Goal: Transaction & Acquisition: Purchase product/service

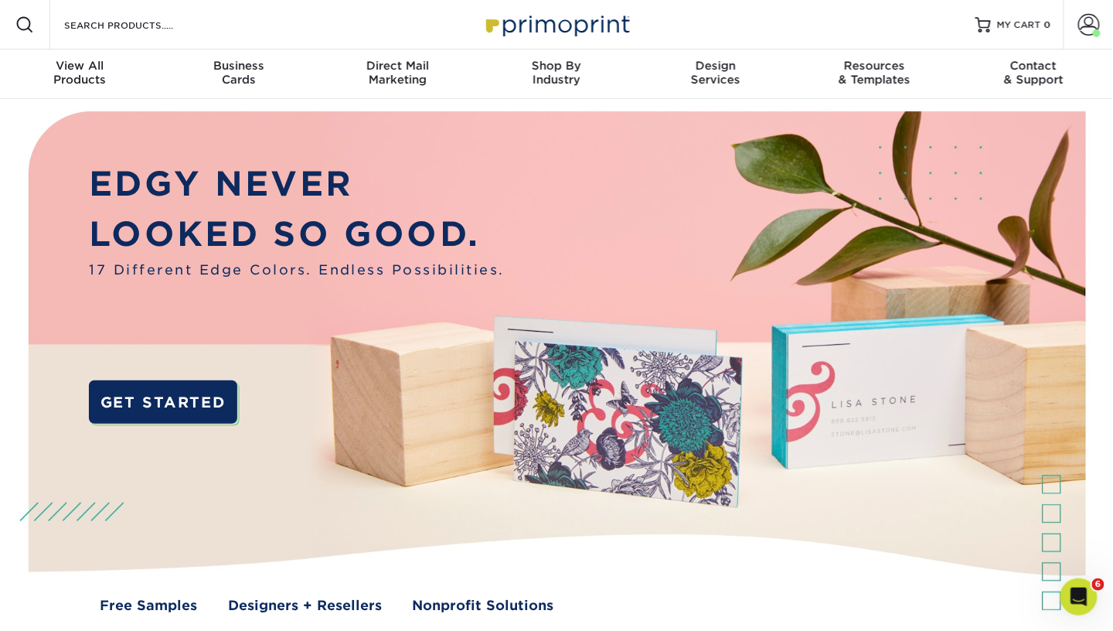
click at [1095, 26] on span at bounding box center [1089, 25] width 22 height 22
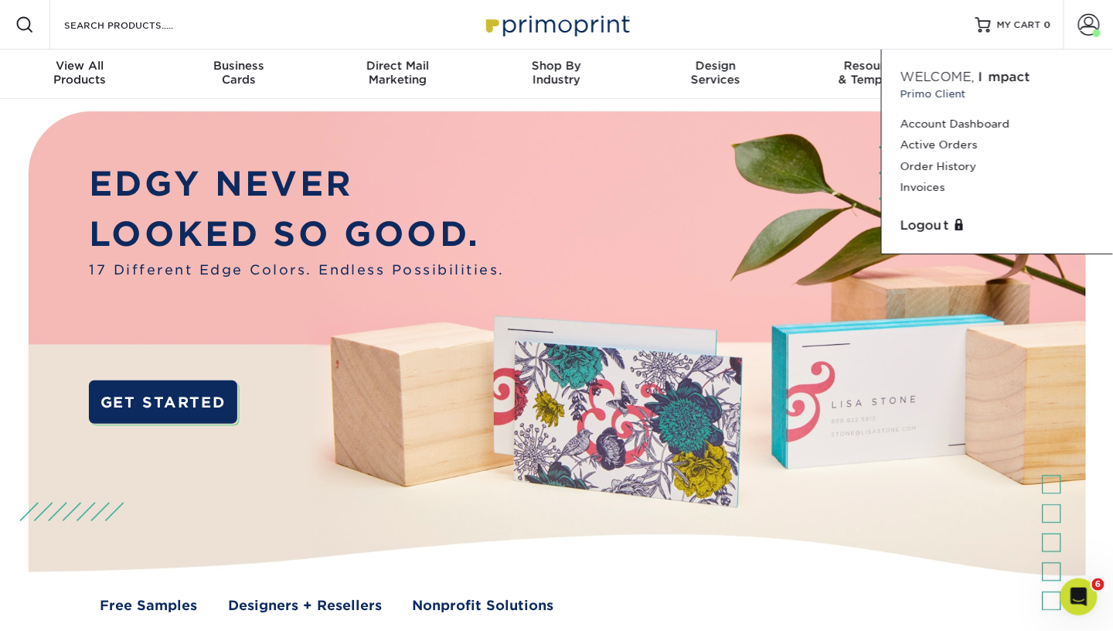
click at [930, 124] on link "Account Dashboard" at bounding box center [998, 124] width 194 height 21
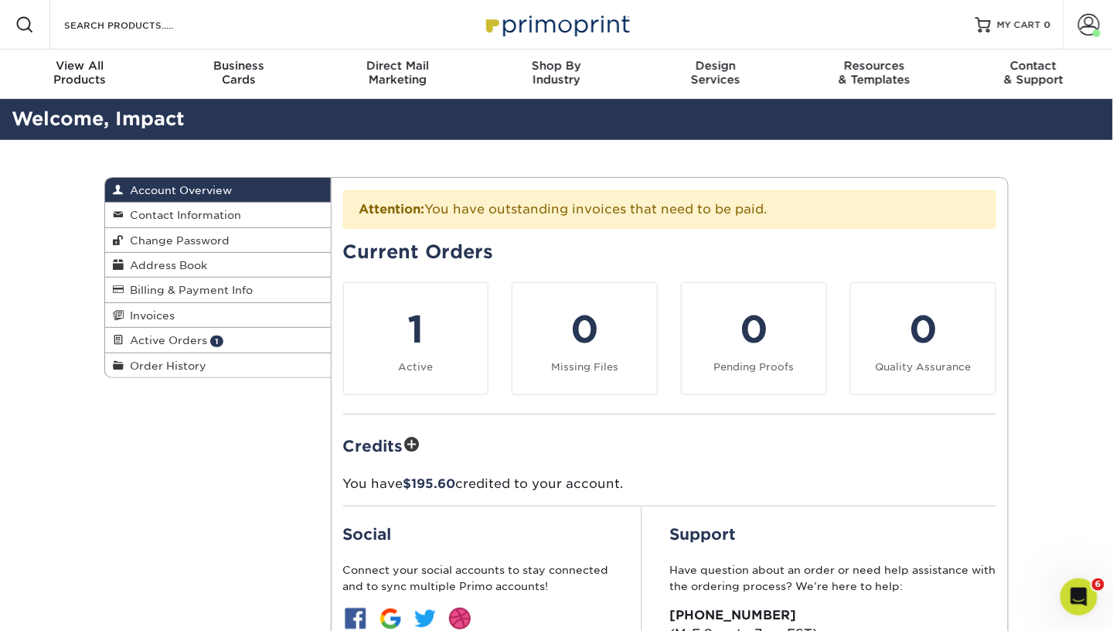
click at [175, 338] on span "Active Orders" at bounding box center [165, 340] width 83 height 12
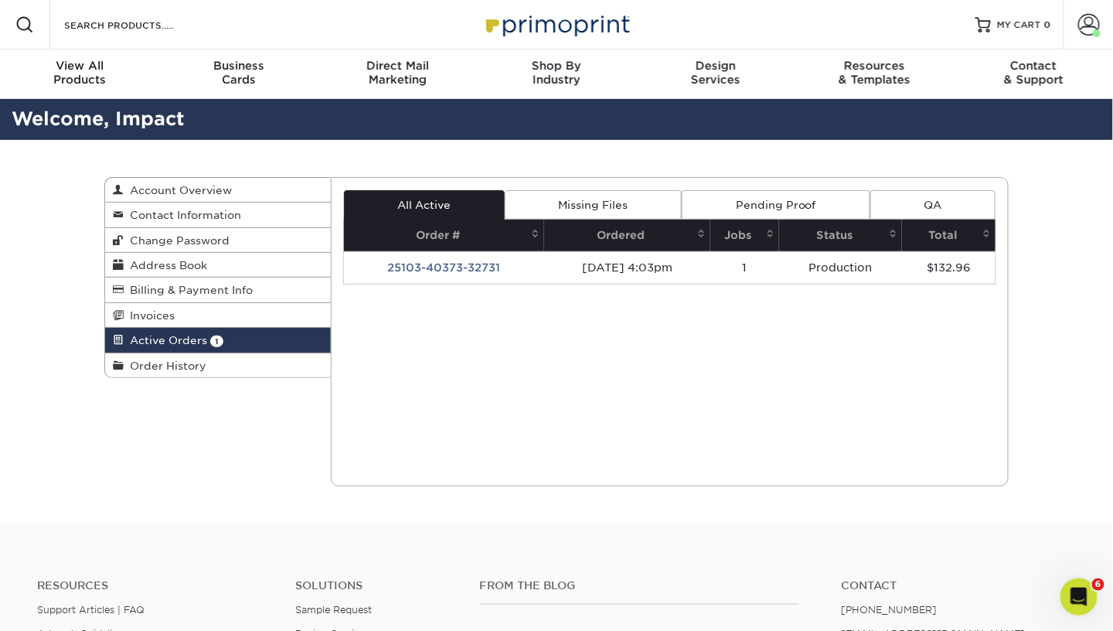
click at [180, 261] on span "Address Book" at bounding box center [165, 265] width 83 height 12
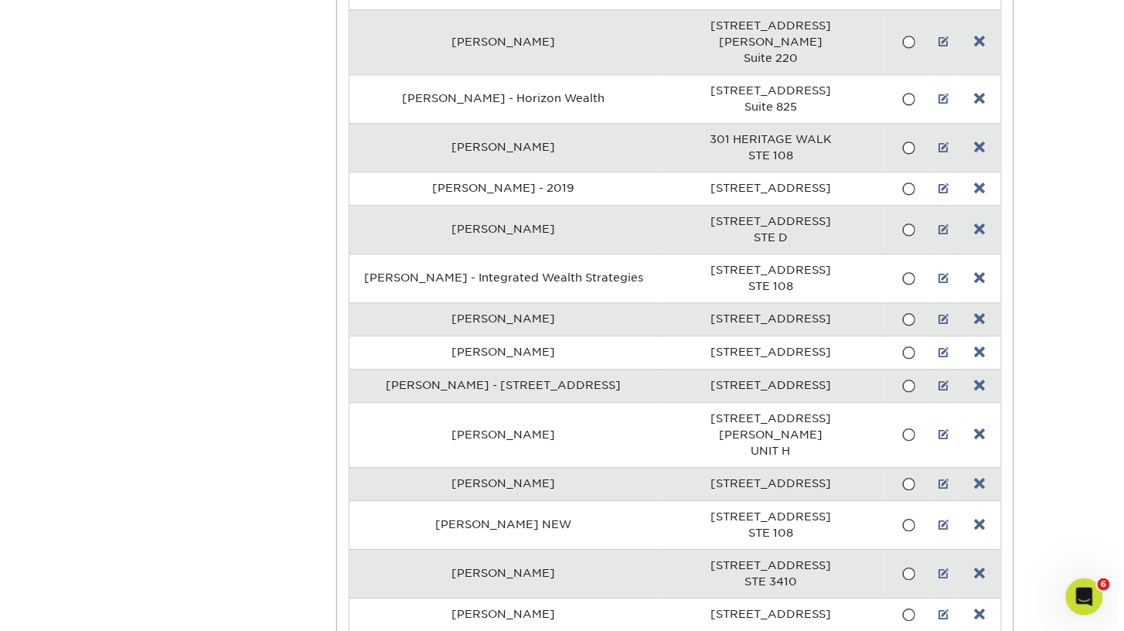
scroll to position [21625, 0]
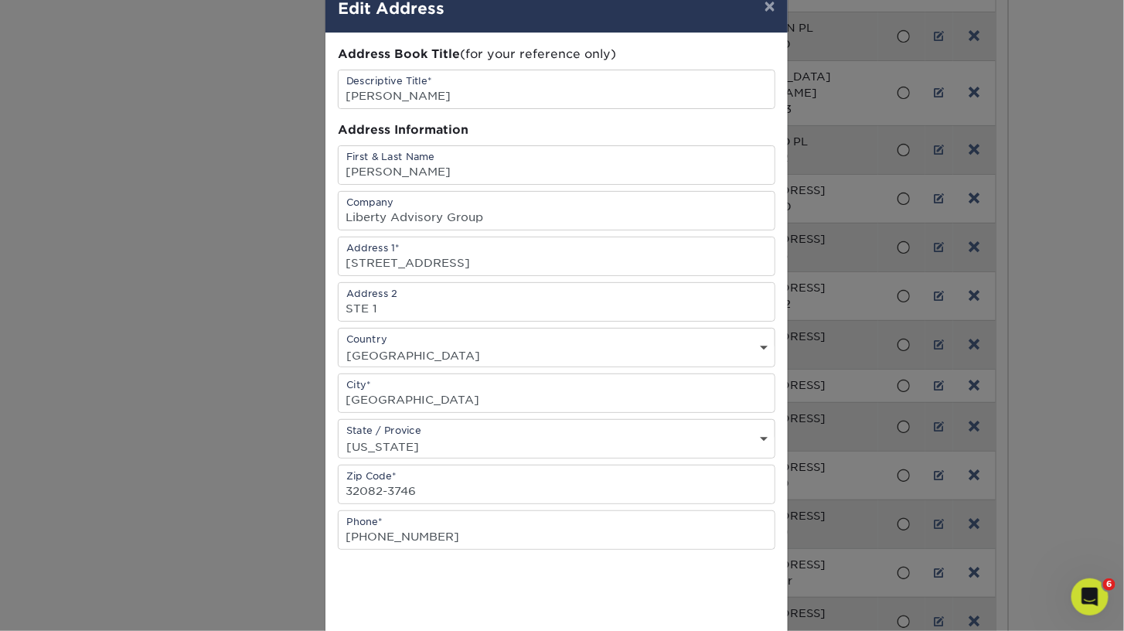
scroll to position [39, 0]
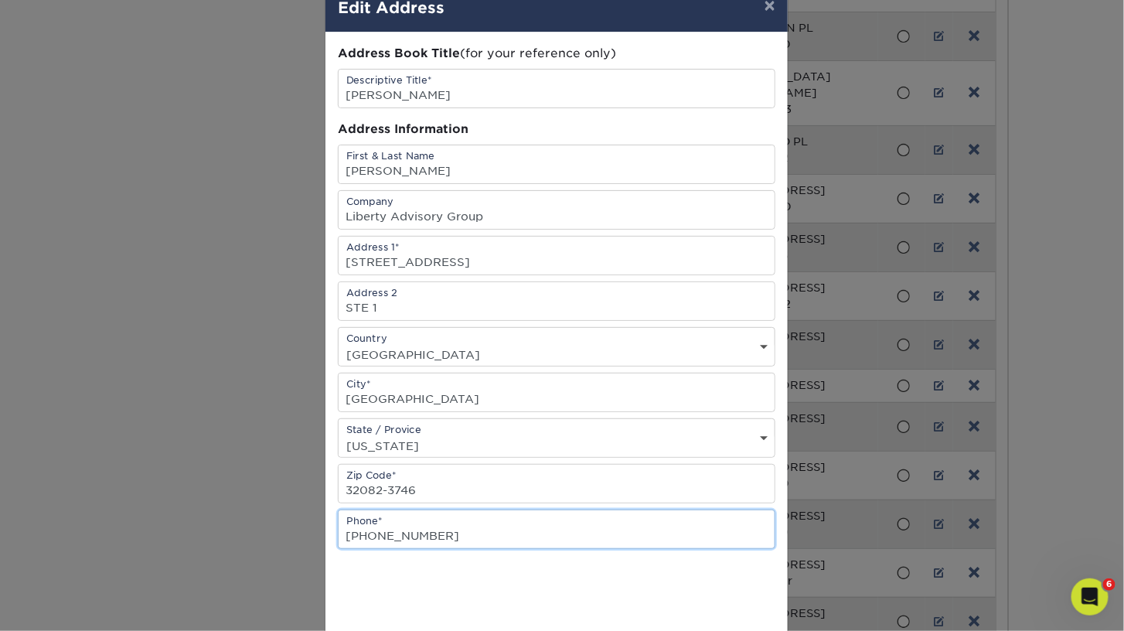
click at [451, 530] on input "(904) 859-1299" at bounding box center [557, 529] width 436 height 38
click at [584, 524] on input "(904) 859-1299" at bounding box center [557, 529] width 436 height 38
paste input "800) 380-5040"
type input "(800) 380-5040"
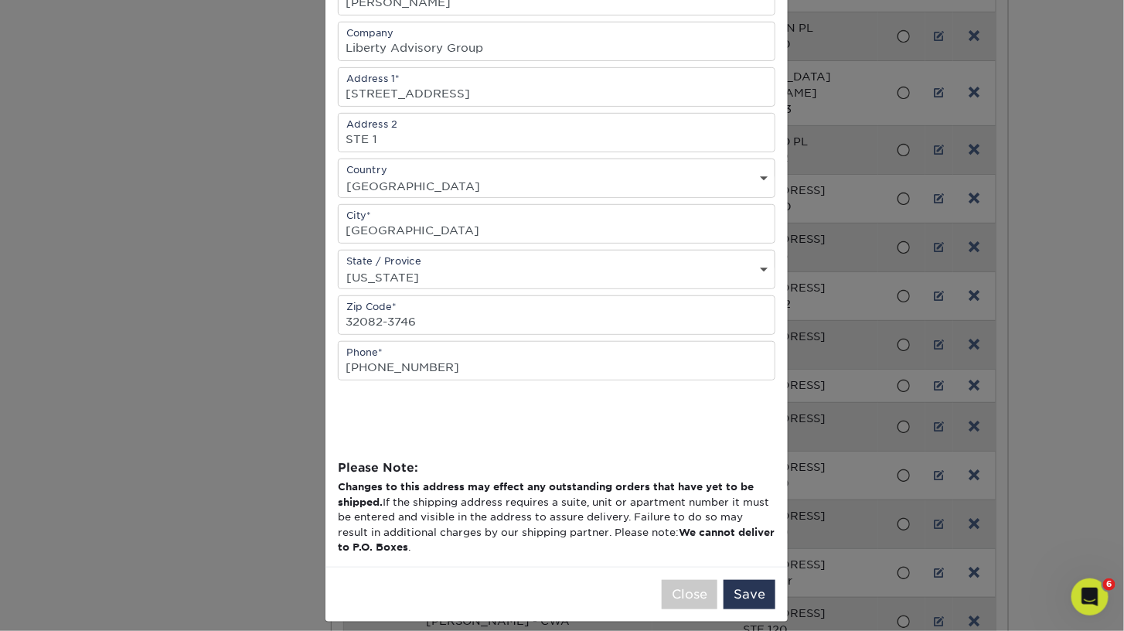
scroll to position [209, 0]
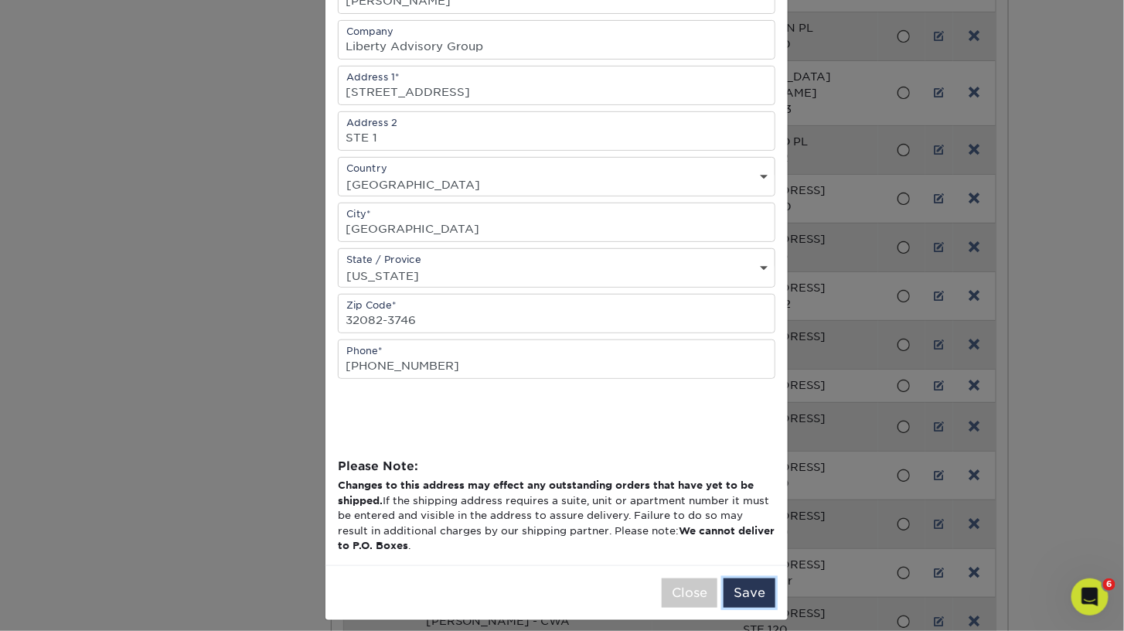
click at [766, 581] on button "Save" at bounding box center [750, 592] width 52 height 29
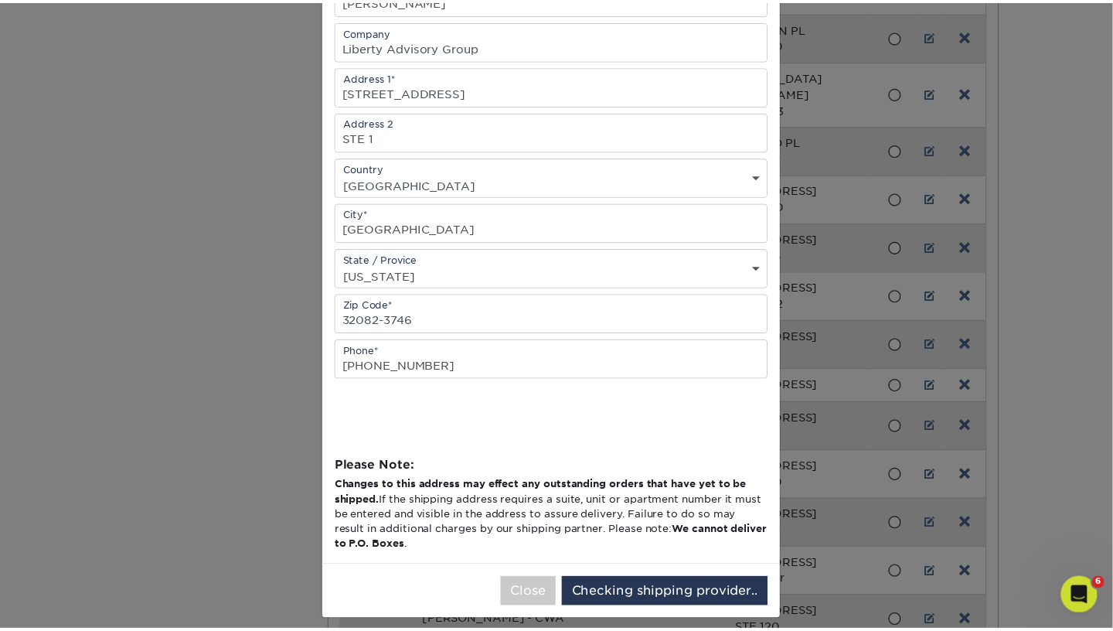
scroll to position [0, 0]
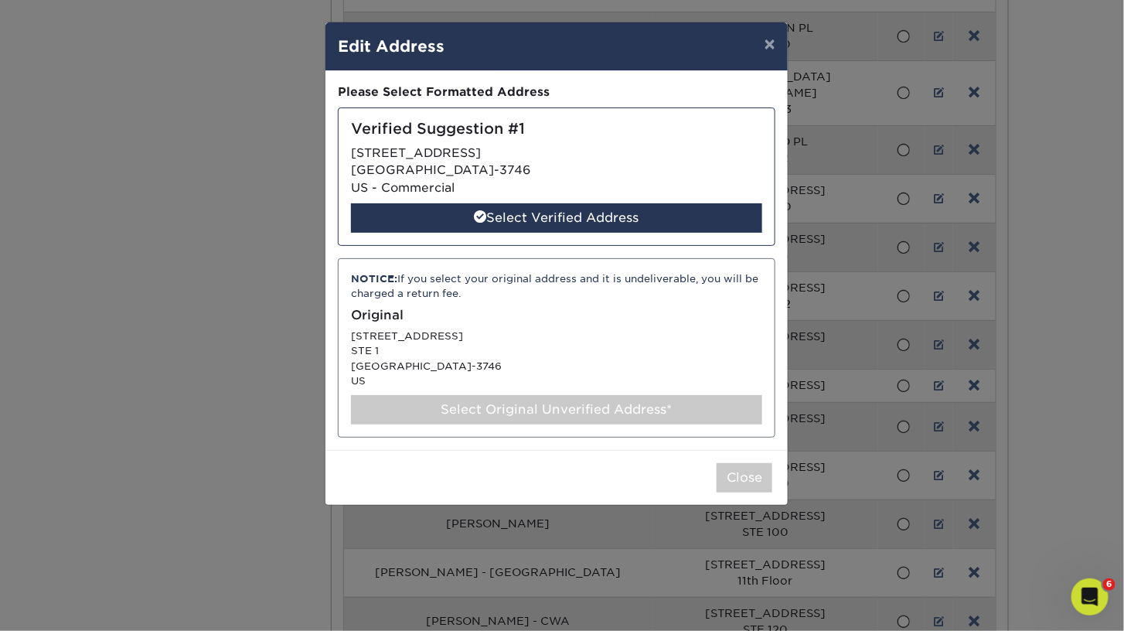
click at [664, 407] on div "Select Original Unverified Address*" at bounding box center [556, 409] width 411 height 29
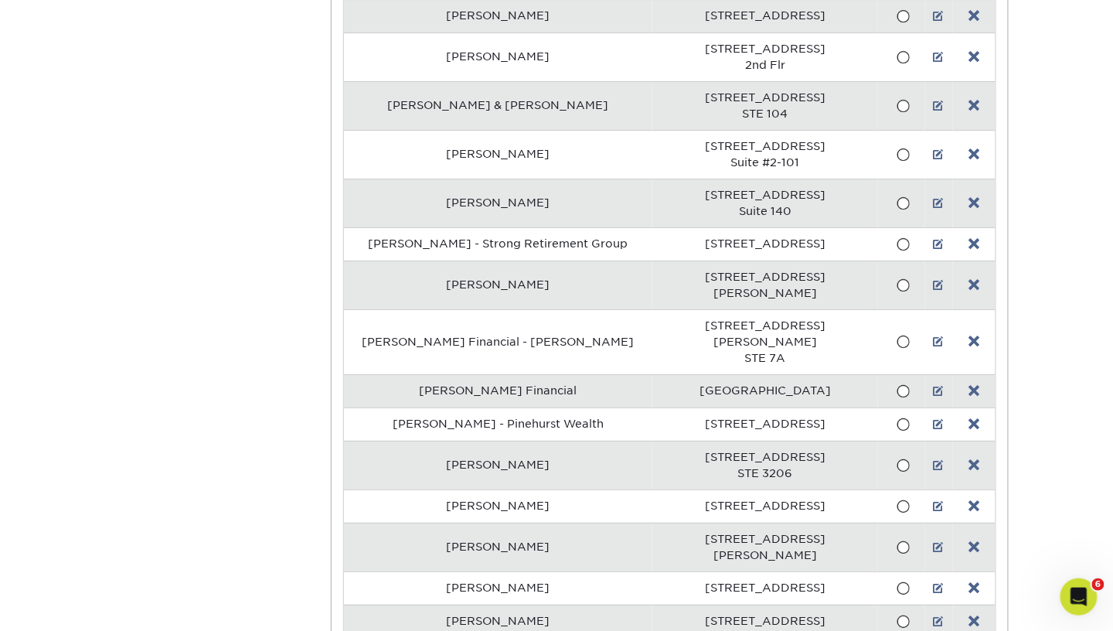
scroll to position [19114, 0]
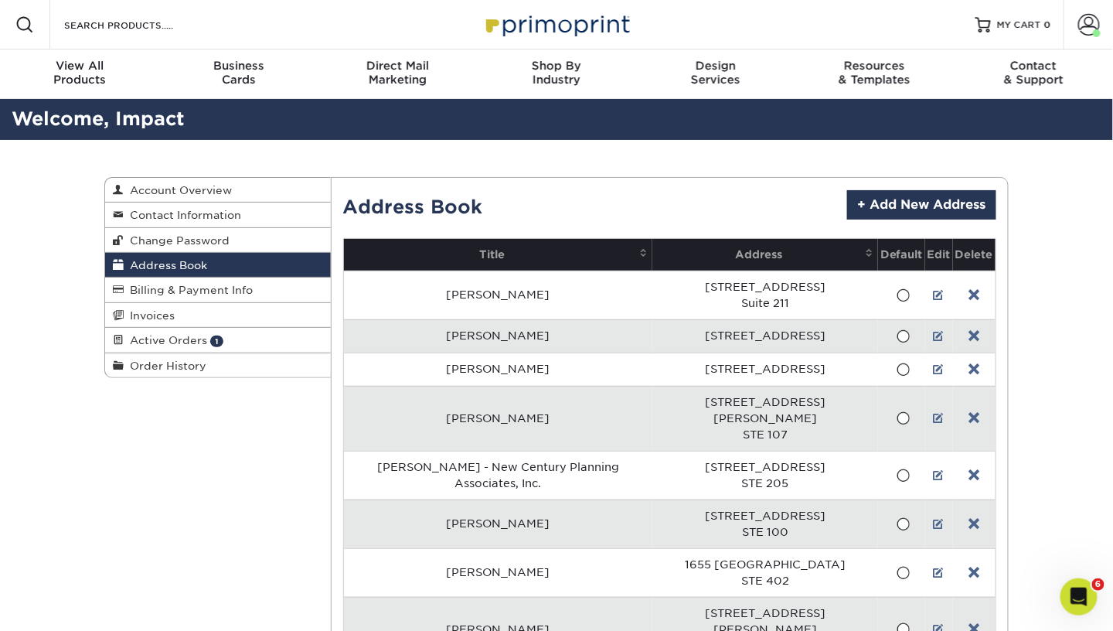
click at [231, 60] on span "Business" at bounding box center [238, 66] width 159 height 14
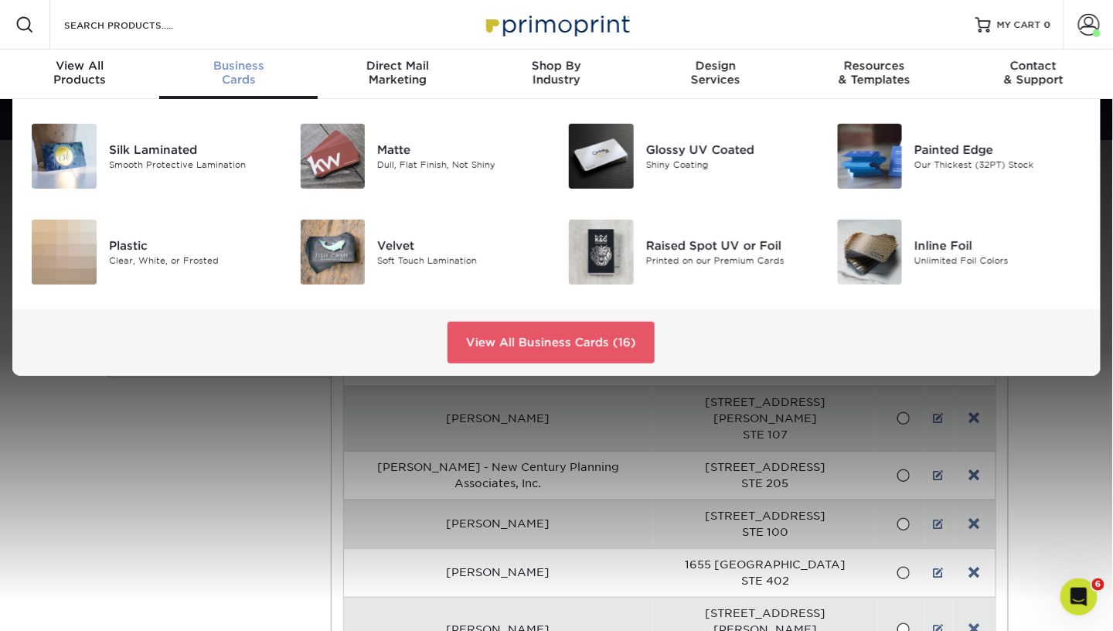
click at [400, 168] on div "Dull, Flat Finish, Not Shiny" at bounding box center [461, 164] width 168 height 13
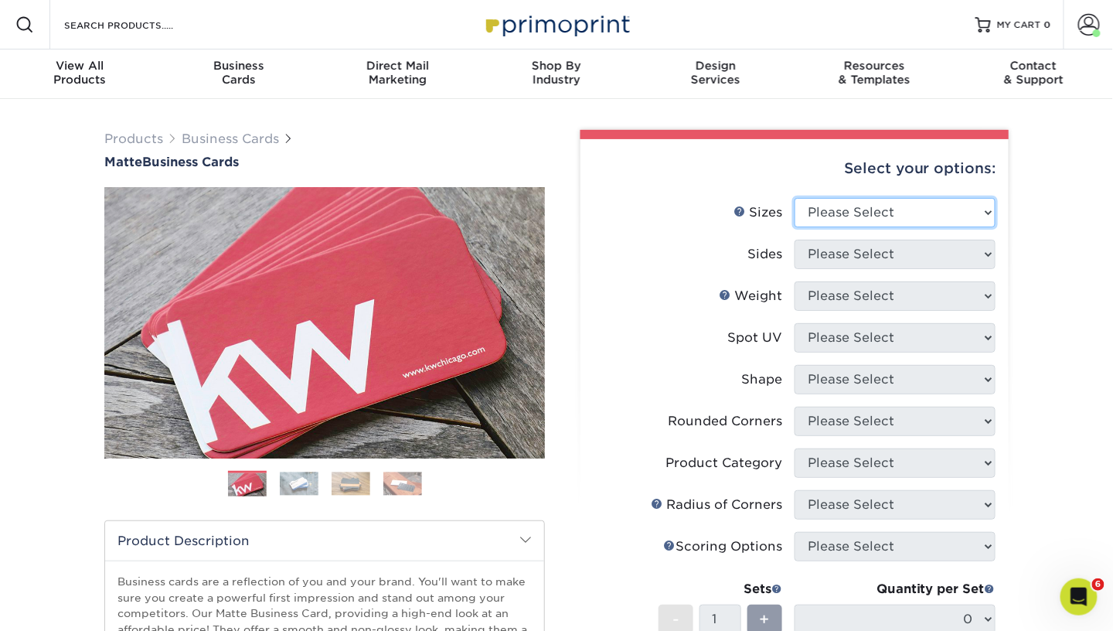
click at [891, 221] on select "Please Select 1.5" x 3.5" - Mini 1.75" x 3.5" - Mini 2" x 2" - Square 2" x 3" -…" at bounding box center [895, 212] width 201 height 29
select select "2.00x3.50"
click at [795, 198] on select "Please Select 1.5" x 3.5" - Mini 1.75" x 3.5" - Mini 2" x 2" - Square 2" x 3" -…" at bounding box center [895, 212] width 201 height 29
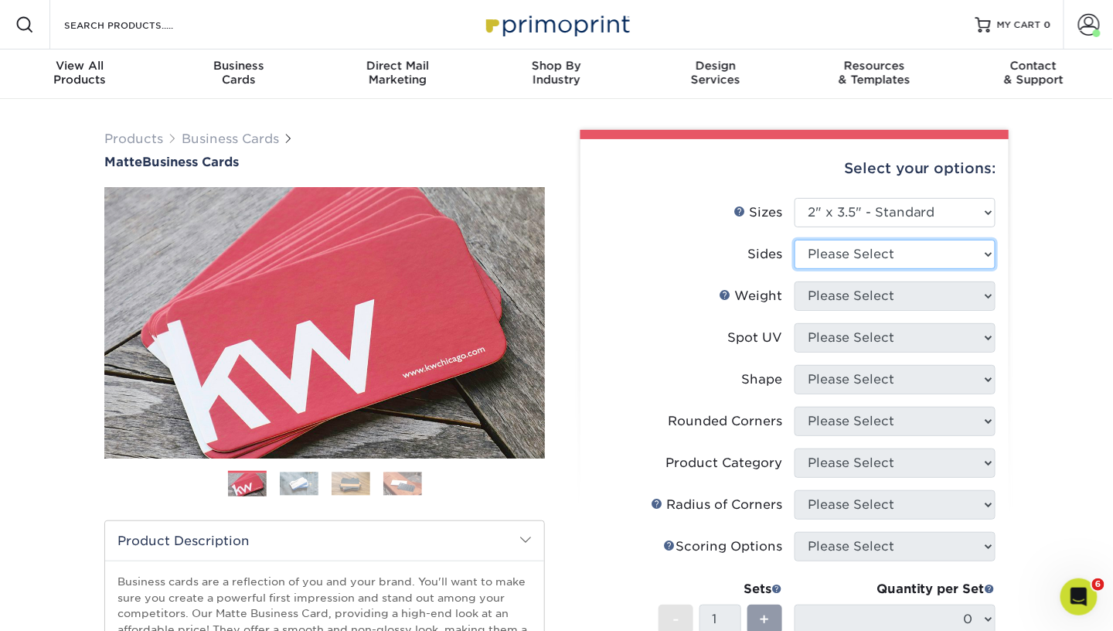
click at [858, 257] on select "Please Select Print Both Sides Print Front Only" at bounding box center [895, 254] width 201 height 29
select select "13abbda7-1d64-4f25-8bb2-c179b224825d"
click at [795, 240] on select "Please Select Print Both Sides Print Front Only" at bounding box center [895, 254] width 201 height 29
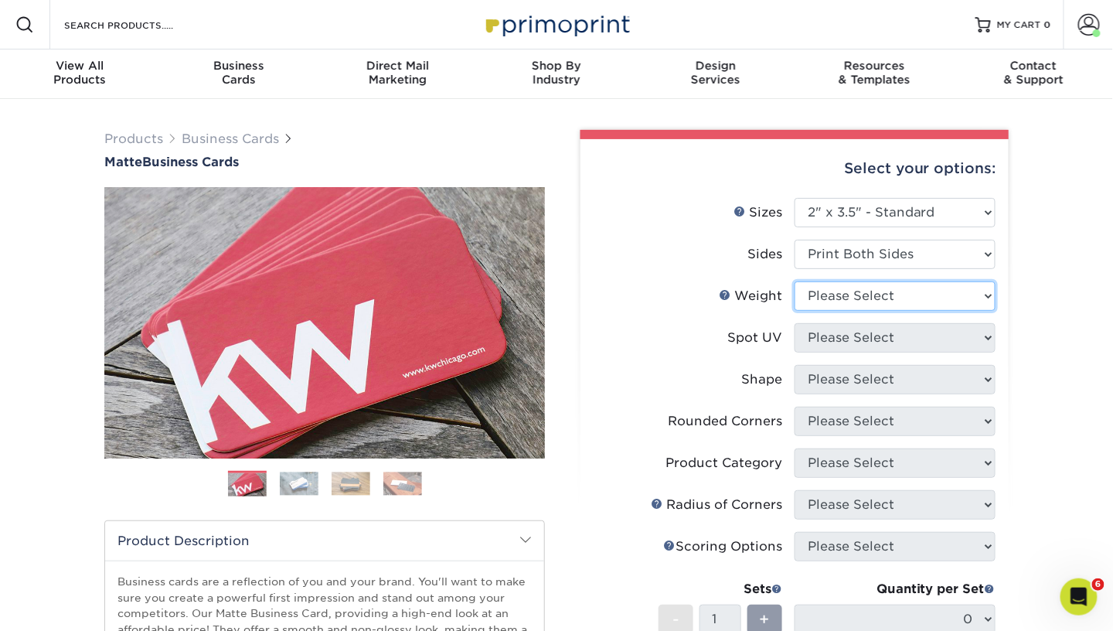
click at [847, 302] on select "Please Select 16PT 14PT" at bounding box center [895, 295] width 201 height 29
select select "14PT"
click at [795, 281] on select "Please Select 16PT 14PT" at bounding box center [895, 295] width 201 height 29
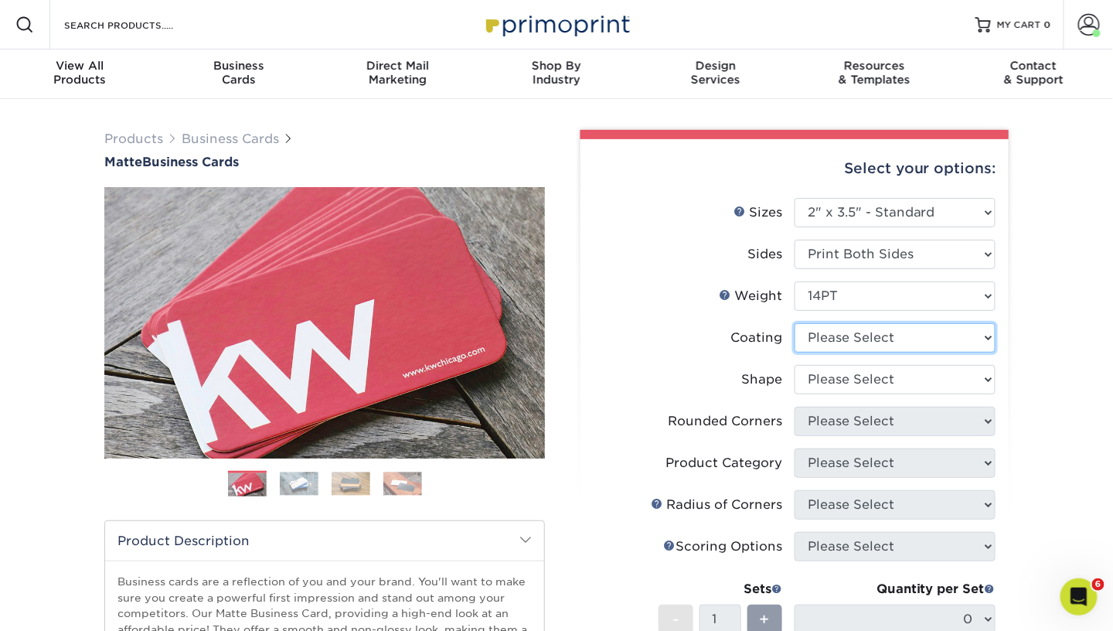
click at [833, 344] on select at bounding box center [895, 337] width 201 height 29
select select "121bb7b5-3b4d-429f-bd8d-bbf80e953313"
click at [795, 323] on select at bounding box center [895, 337] width 201 height 29
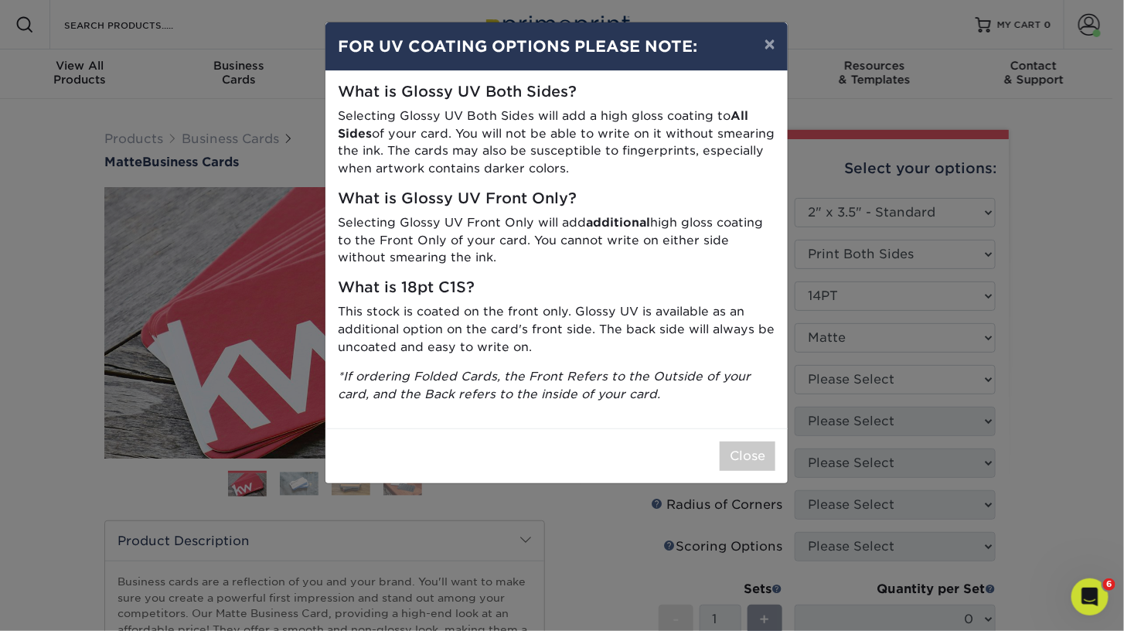
click at [833, 381] on div "× FOR UV COATING OPTIONS PLEASE NOTE: What is Glossy UV Both Sides? Selecting G…" at bounding box center [562, 315] width 1124 height 631
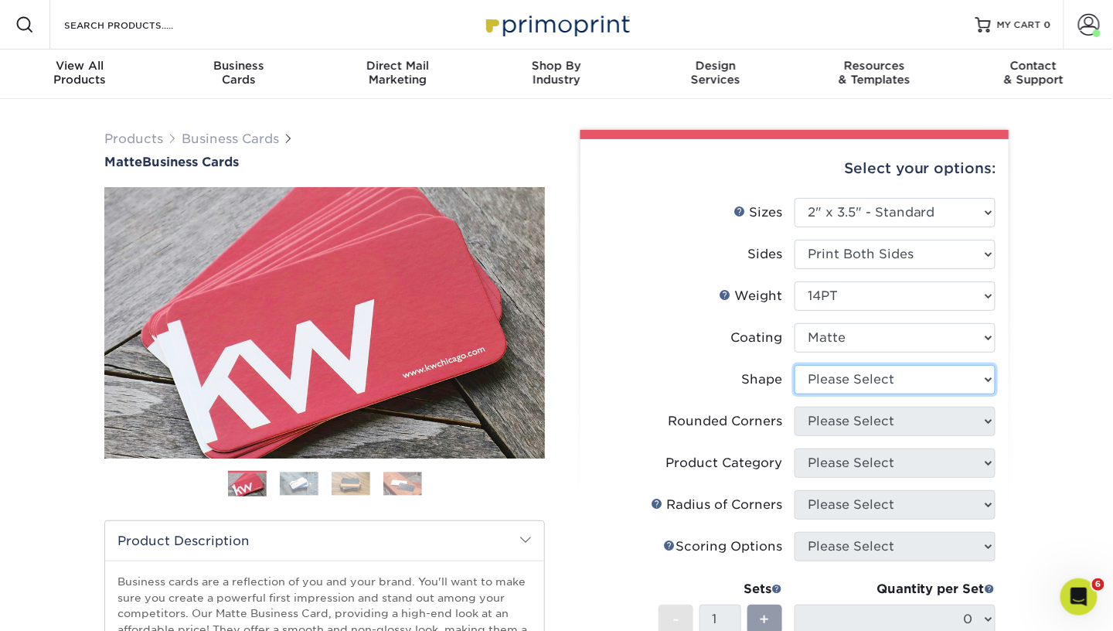
click at [833, 381] on select "Please Select Standard" at bounding box center [895, 379] width 201 height 29
select select "standard"
click at [795, 365] on select "Please Select Standard" at bounding box center [895, 379] width 201 height 29
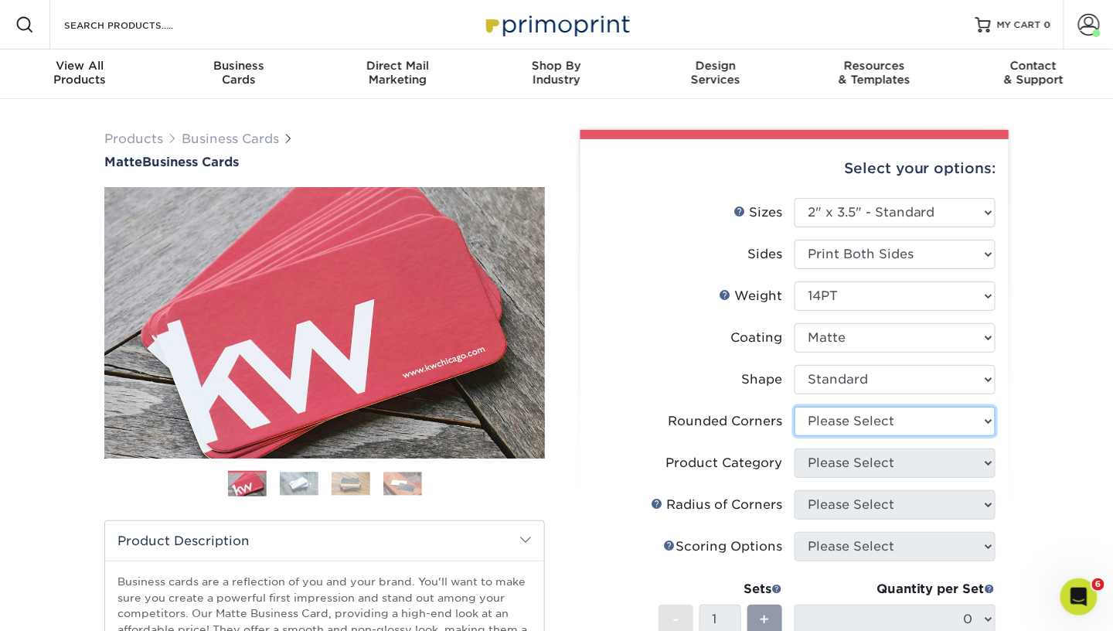
click at [824, 424] on select "Please Select Yes - Round 2 Corners Yes - Round 4 Corners No" at bounding box center [895, 421] width 201 height 29
select select "0"
click at [795, 407] on select "Please Select Yes - Round 2 Corners Yes - Round 4 Corners No" at bounding box center [895, 421] width 201 height 29
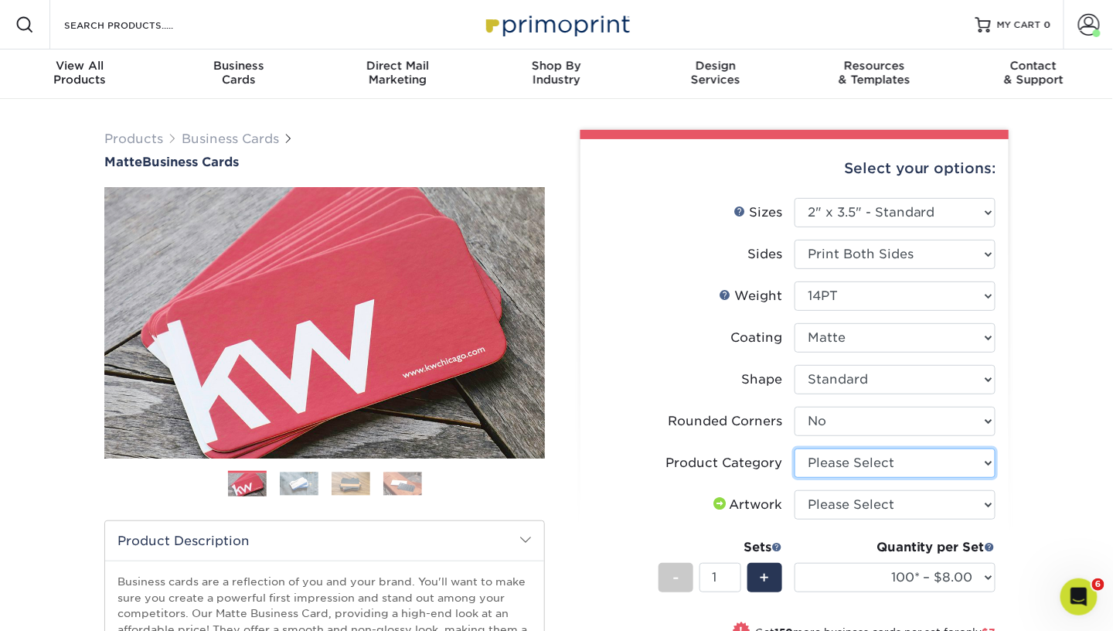
click at [830, 460] on select "Please Select Business Cards" at bounding box center [895, 462] width 201 height 29
select select "3b5148f1-0588-4f88-a218-97bcfdce65c1"
click at [795, 448] on select "Please Select Business Cards" at bounding box center [895, 462] width 201 height 29
click at [826, 501] on select "Please Select I will upload files I need a design - $100" at bounding box center [895, 504] width 201 height 29
select select "upload"
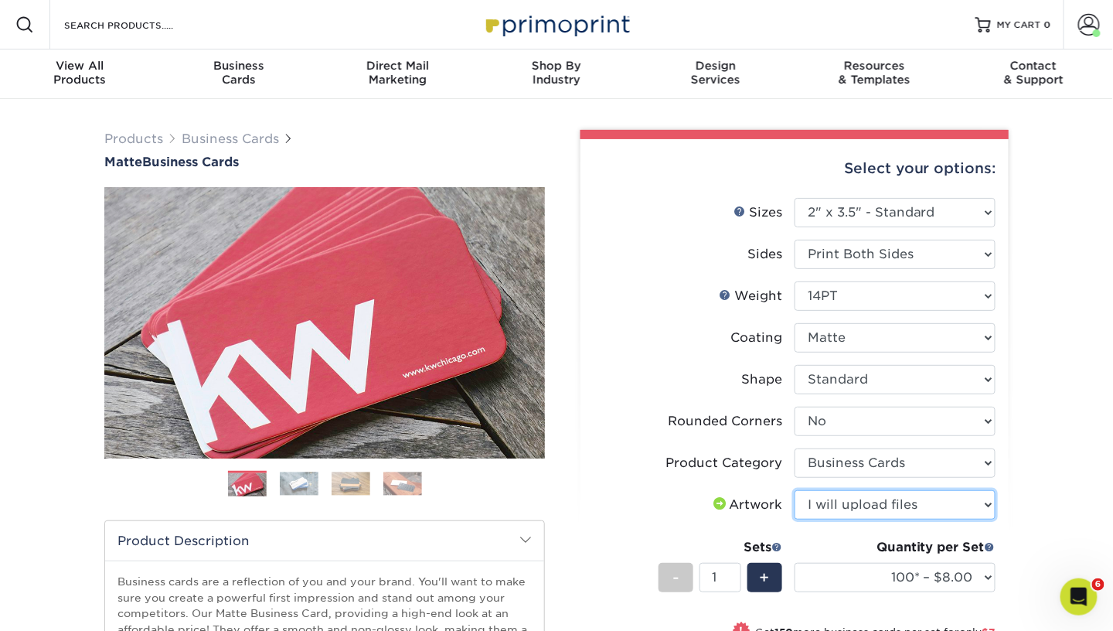
click at [795, 490] on select "Please Select I will upload files I need a design - $100" at bounding box center [895, 504] width 201 height 29
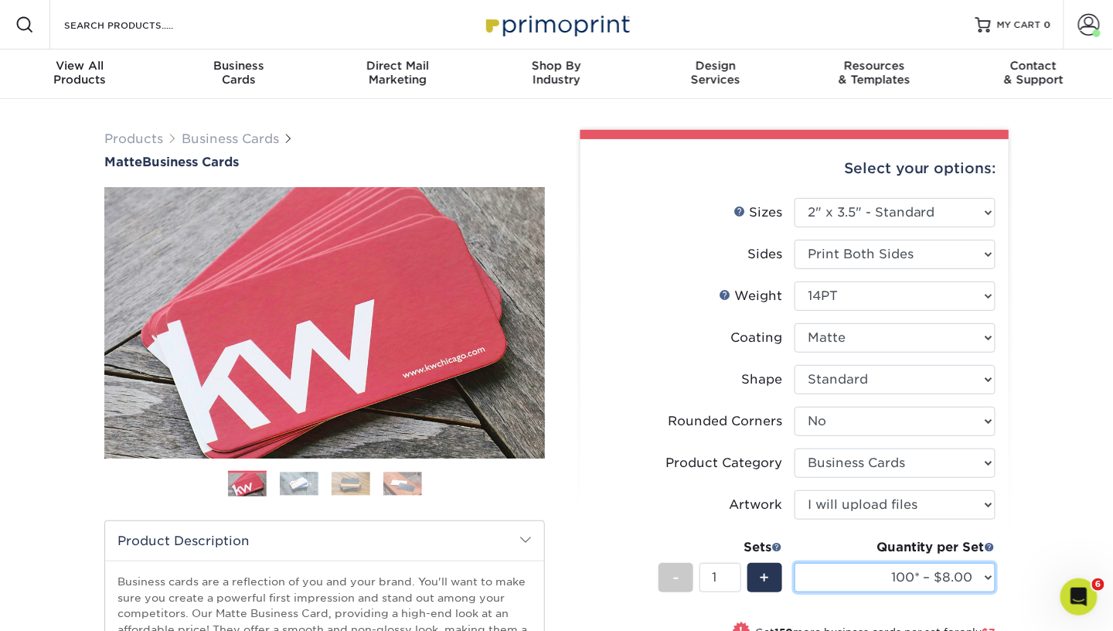
click at [840, 574] on select "100* – $8.00 250* – $15.00 500 – $30.00 1000 – $37.00 2500 – $66.00 5000 – $127…" at bounding box center [895, 577] width 201 height 29
select select "250* – $15.00"
click at [795, 563] on select "100* – $8.00 250* – $15.00 500 – $30.00 1000 – $37.00 2500 – $66.00 5000 – $127…" at bounding box center [895, 577] width 201 height 29
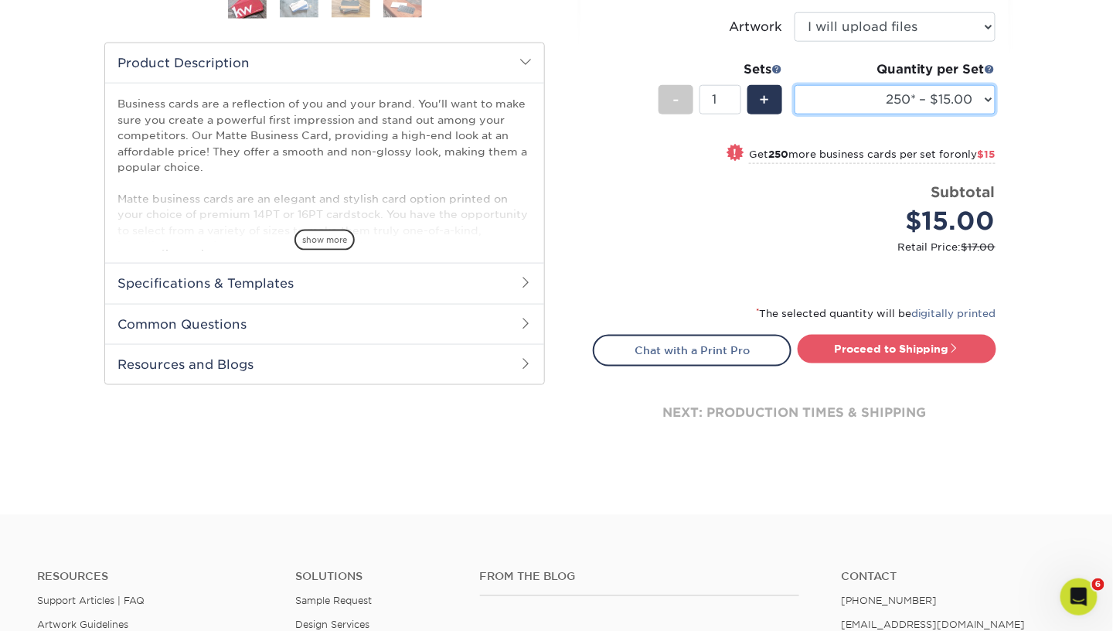
scroll to position [479, 0]
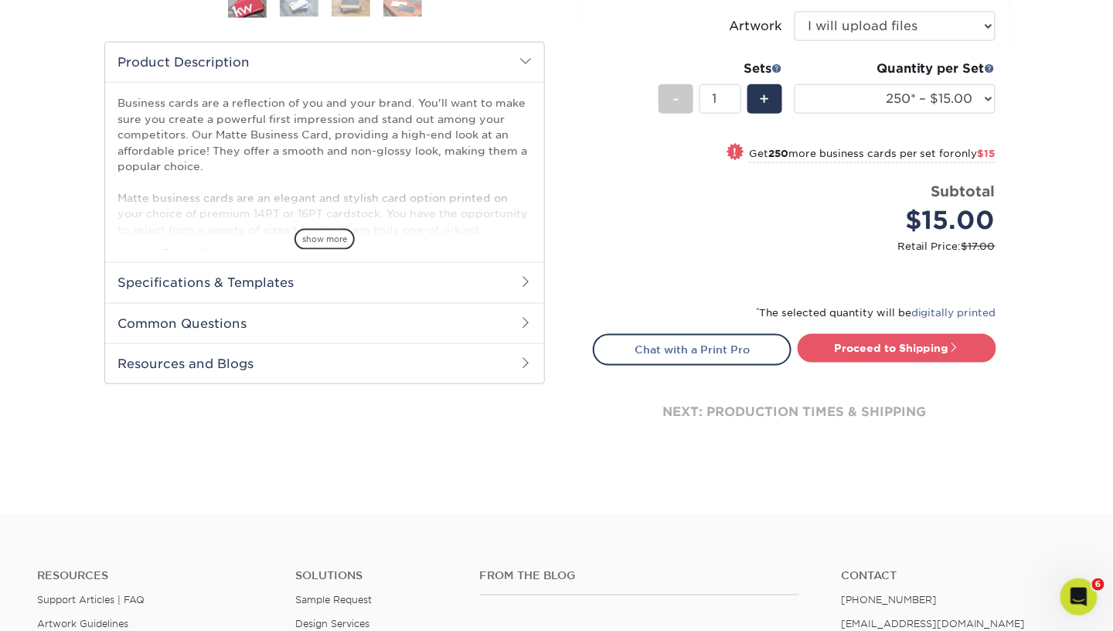
click at [882, 359] on link "Proceed to Shipping" at bounding box center [897, 348] width 199 height 28
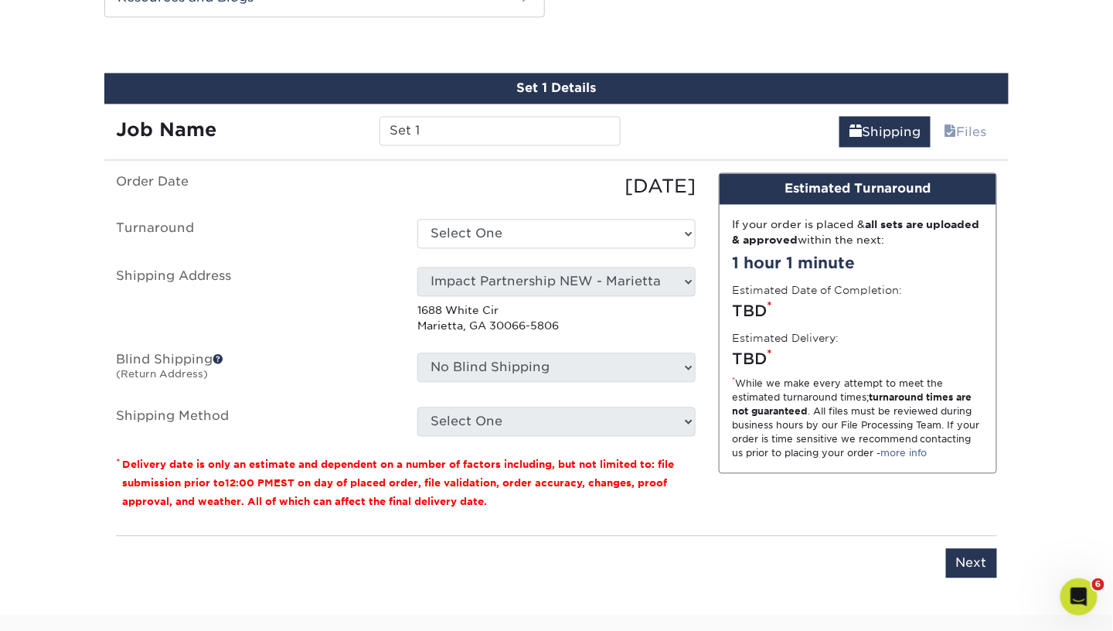
scroll to position [854, 0]
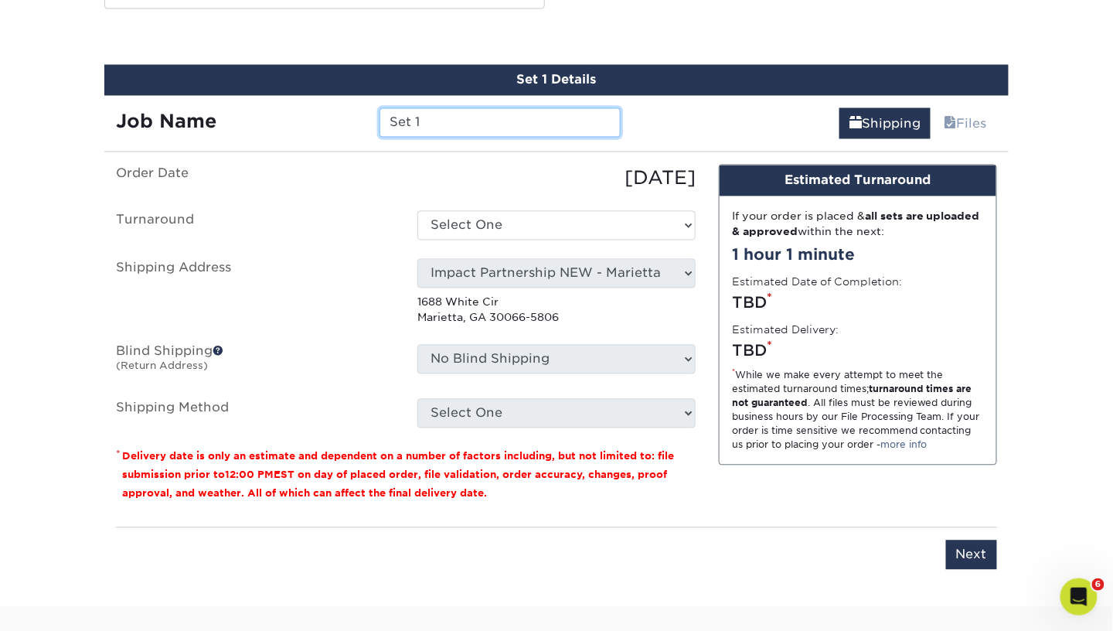
click at [502, 134] on input "Set 1" at bounding box center [500, 122] width 240 height 29
click at [613, 121] on input "LaliberteP_ApptCard_AC" at bounding box center [500, 122] width 240 height 29
type input "LaliberteP_ApptCard_AC"
click at [666, 115] on div "Shipping Files" at bounding box center [820, 117] width 377 height 43
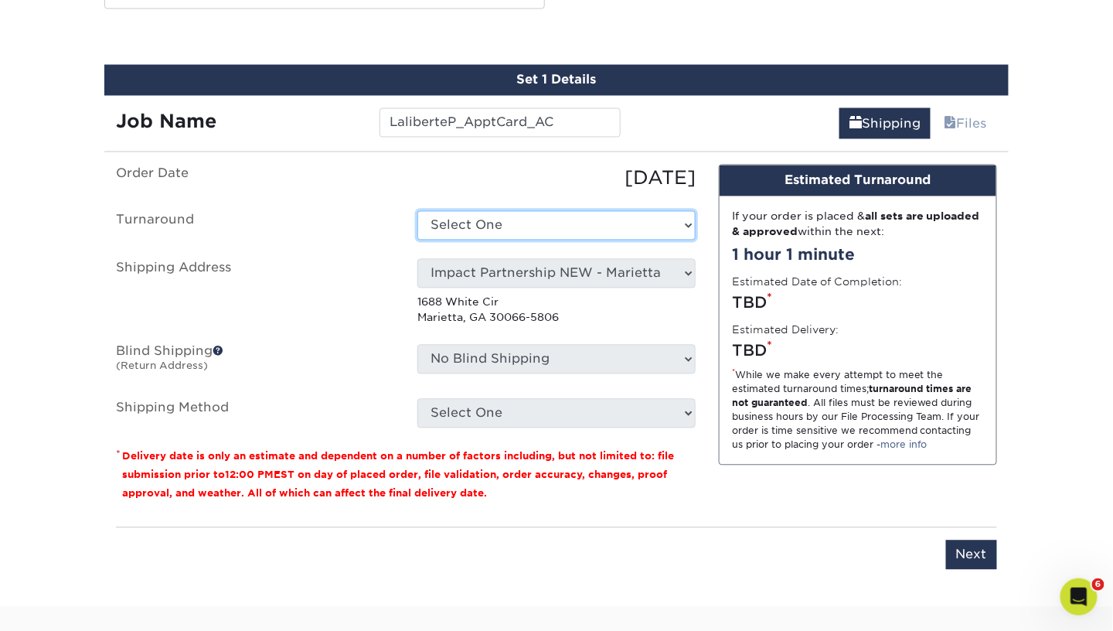
click at [591, 228] on select "Select One 2-4 Business Days 2 Day Next Business Day" at bounding box center [556, 225] width 278 height 29
select select "56f96fba-ecd4-4e1b-a4a4-6bff8fef1ff9"
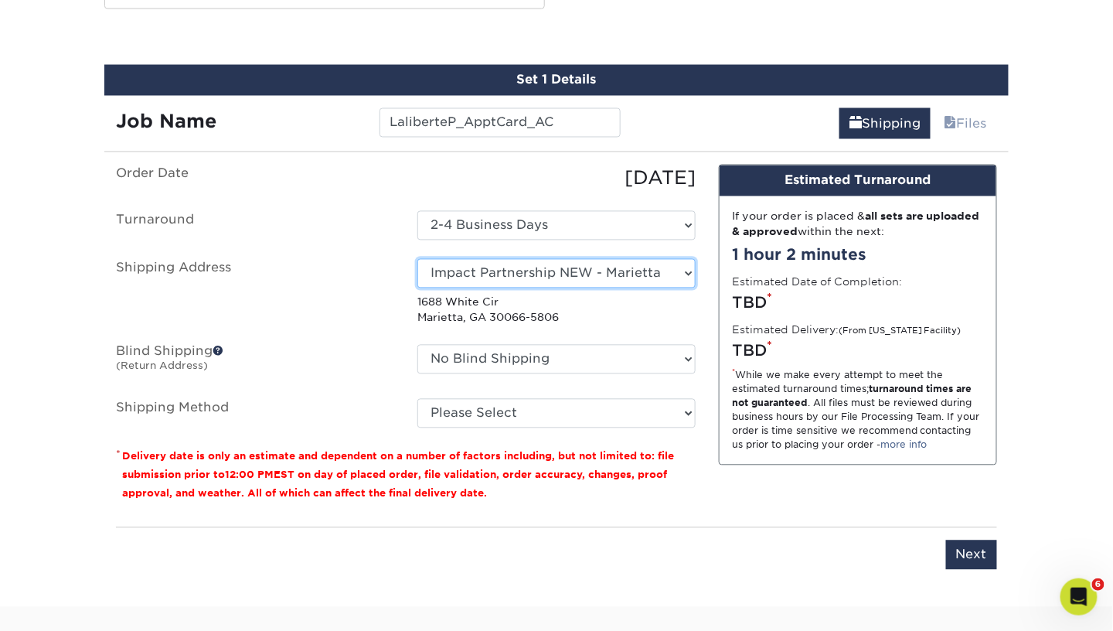
click at [576, 267] on select "Select One Andrew Hansen - Palm Spring, Suite 3 John McNamara - 7350 W. College…" at bounding box center [556, 273] width 278 height 29
select select "55141"
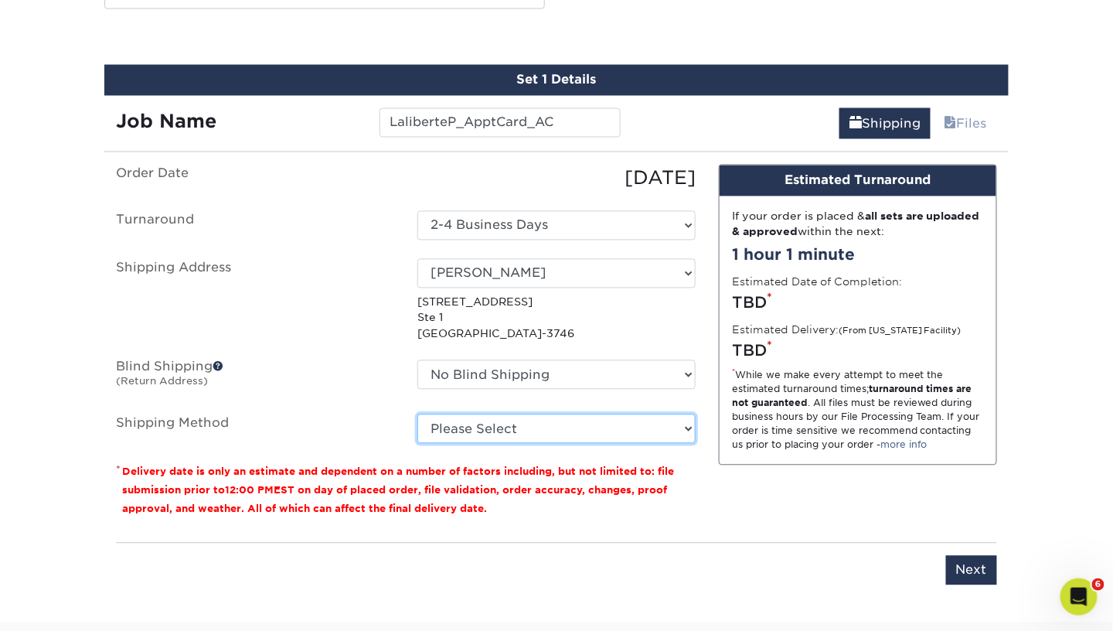
click at [479, 431] on select "Please Select Ground Shipping (+$7.84) 3 Day Shipping Service (+$15.36) 2 Day A…" at bounding box center [556, 428] width 278 height 29
select select "03"
click at [417, 414] on select "Please Select Ground Shipping (+$7.84) 3 Day Shipping Service (+$15.36) 2 Day A…" at bounding box center [556, 428] width 278 height 29
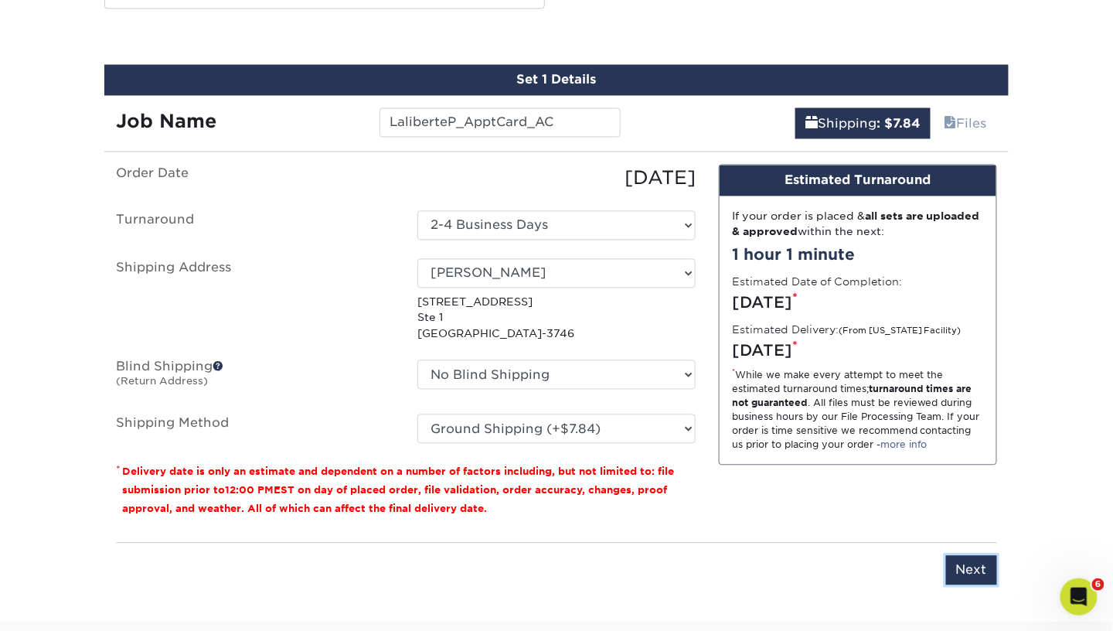
click at [966, 564] on input "Next" at bounding box center [971, 570] width 51 height 29
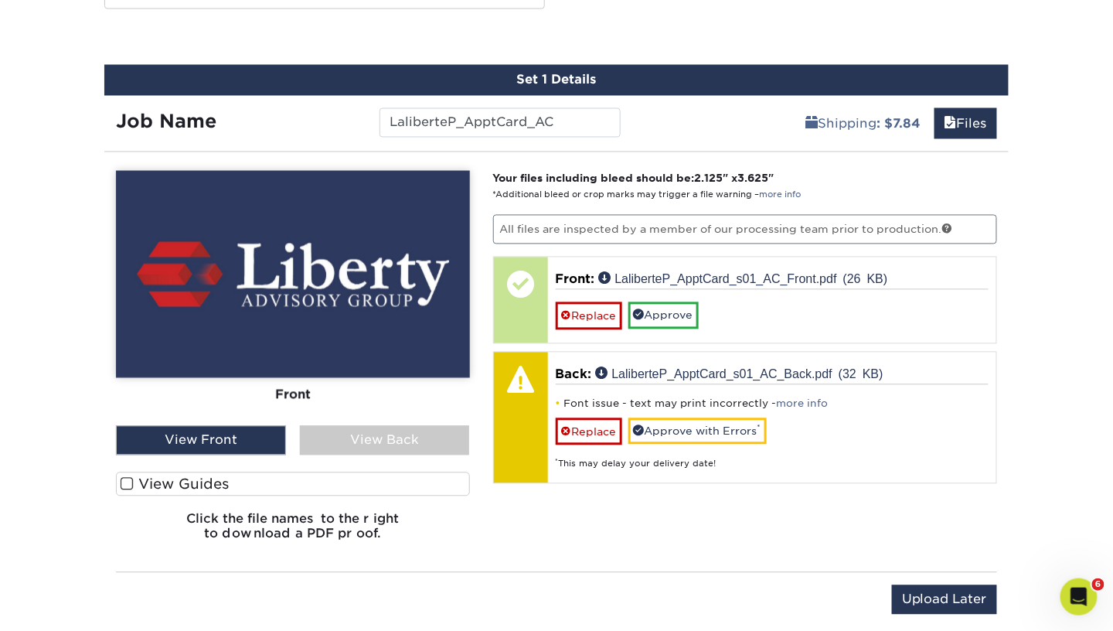
click at [407, 428] on div "View Back" at bounding box center [385, 440] width 170 height 29
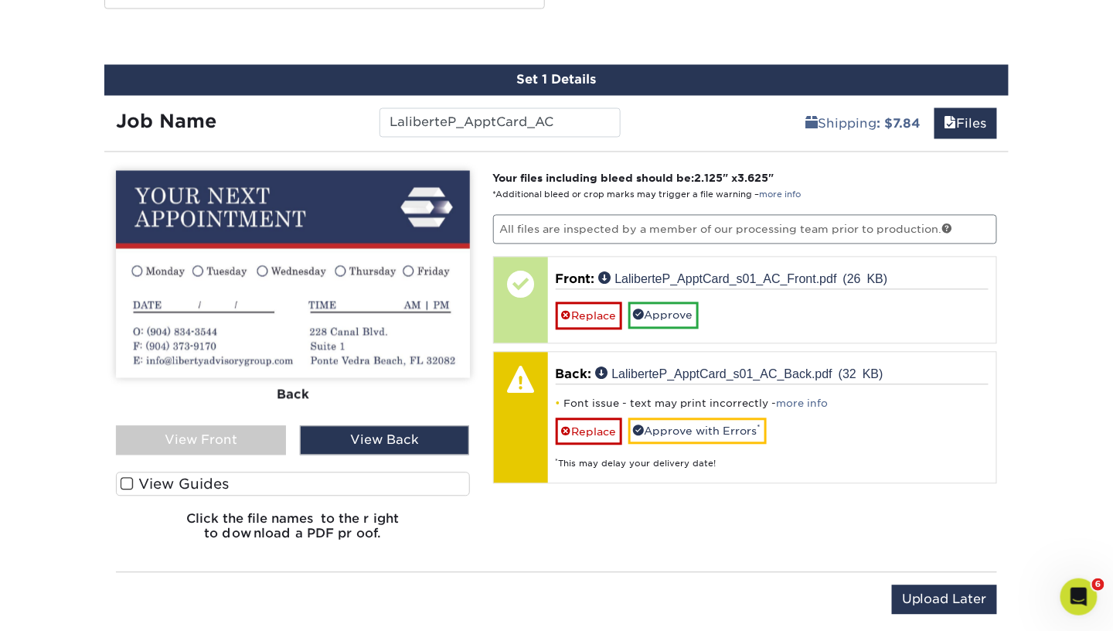
click at [274, 432] on div "View Front" at bounding box center [201, 440] width 170 height 29
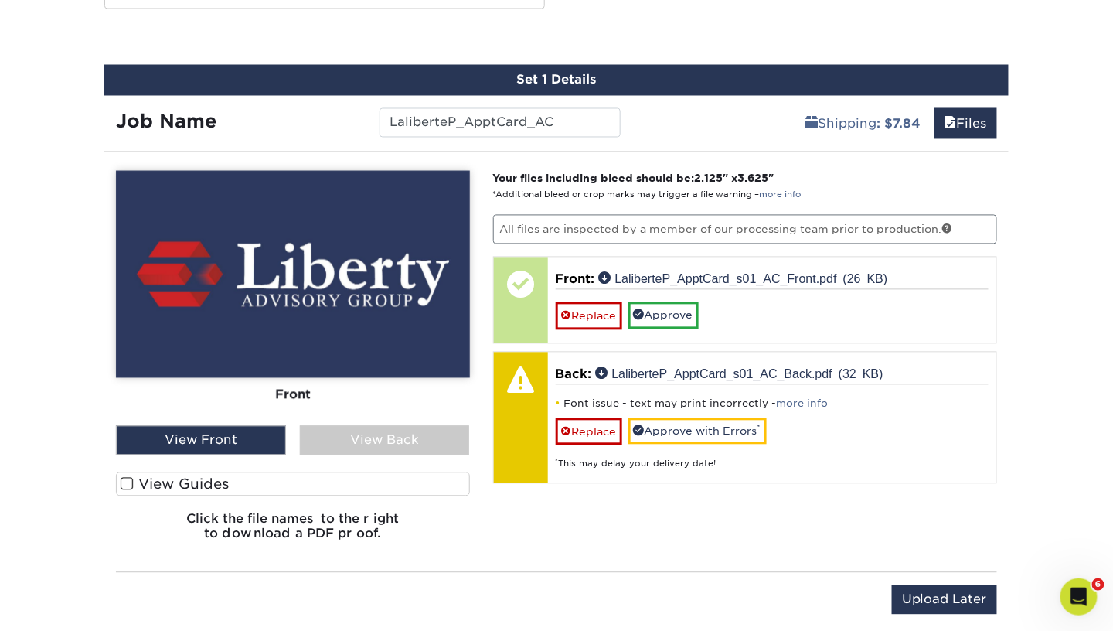
click at [316, 435] on div "View Back" at bounding box center [385, 440] width 170 height 29
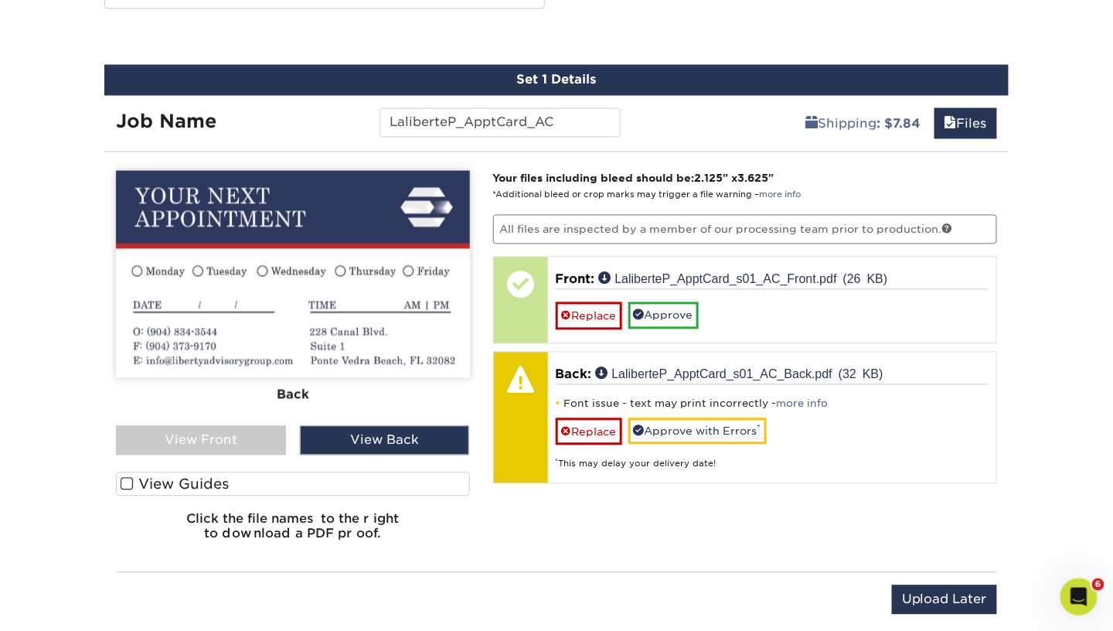
click at [809, 398] on link "more info" at bounding box center [803, 404] width 52 height 12
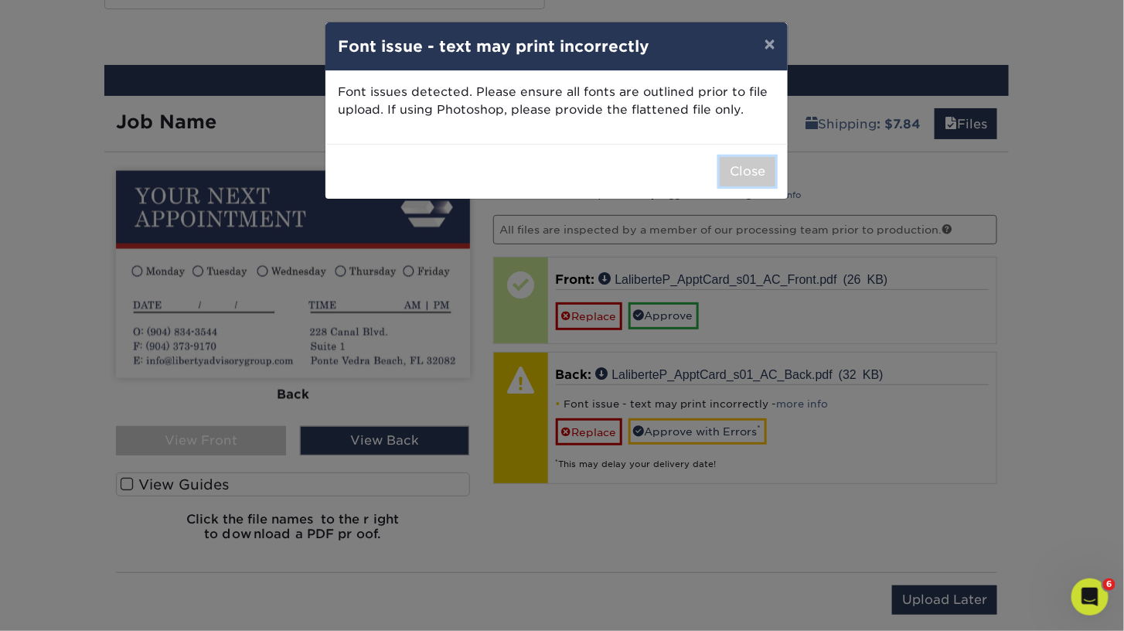
click at [753, 177] on button "Close" at bounding box center [748, 171] width 56 height 29
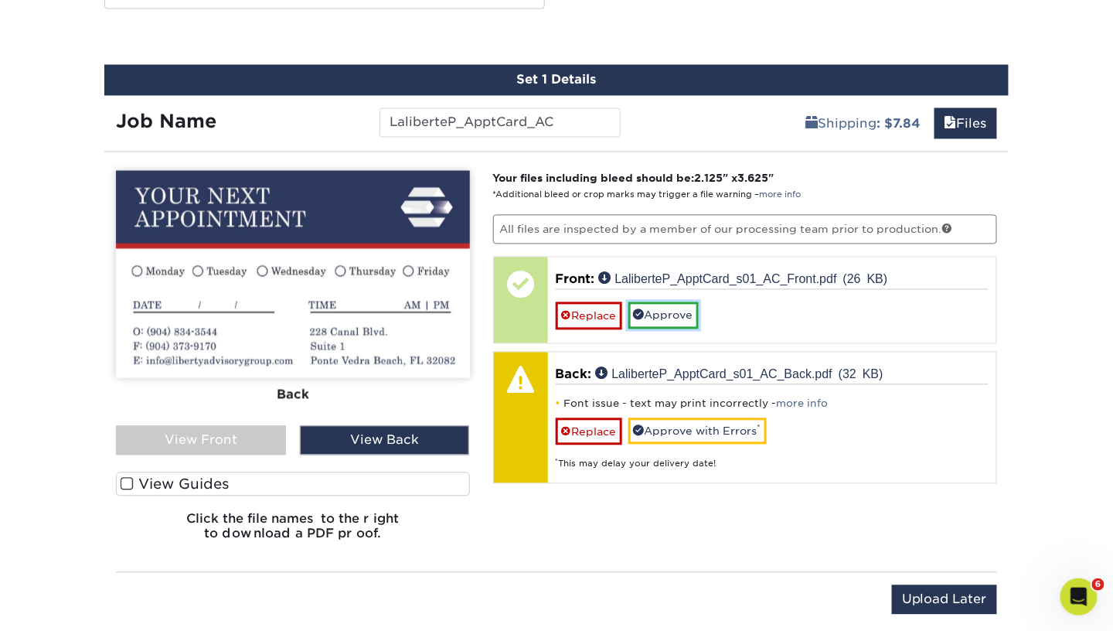
click at [666, 311] on link "Approve" at bounding box center [664, 315] width 70 height 26
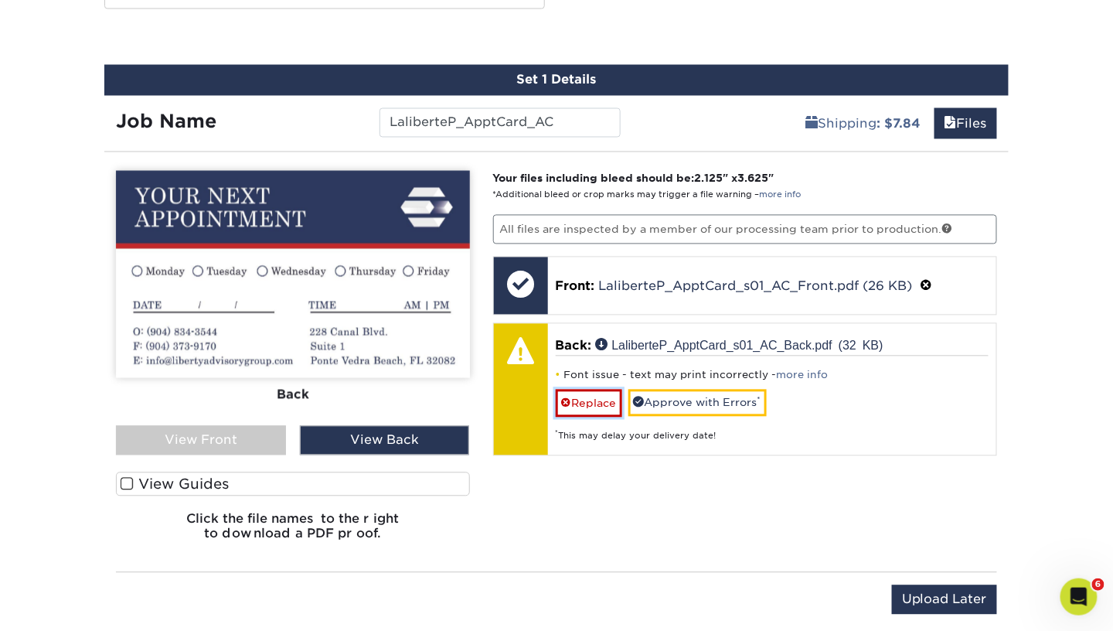
click at [612, 403] on link "Replace" at bounding box center [589, 403] width 66 height 27
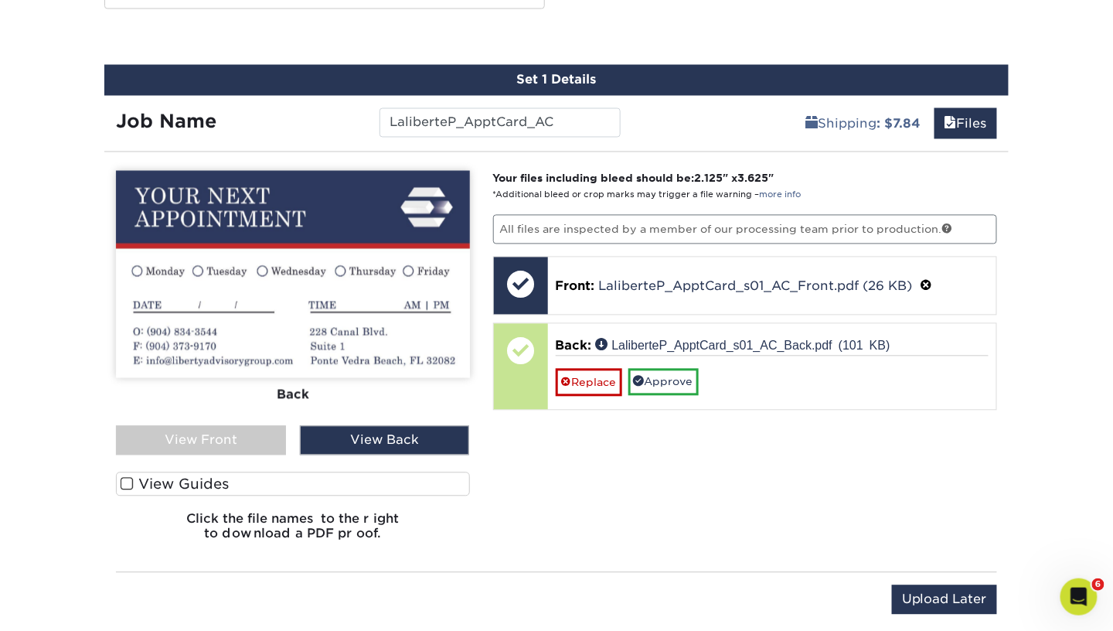
click at [261, 437] on div "View Front" at bounding box center [201, 440] width 170 height 29
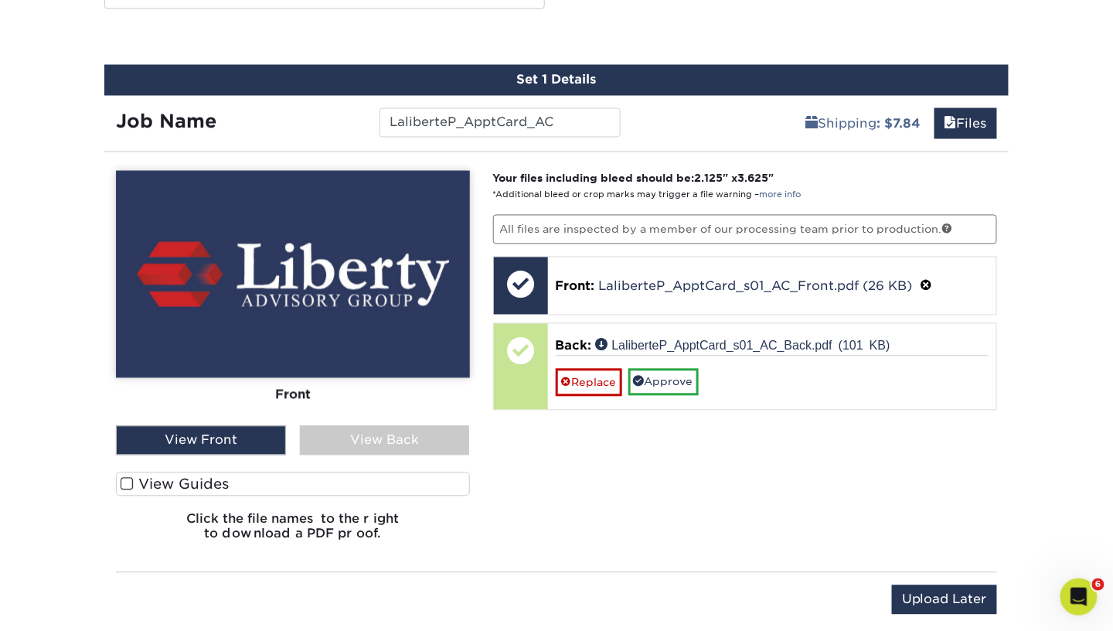
click at [373, 430] on div "View Back" at bounding box center [385, 440] width 170 height 29
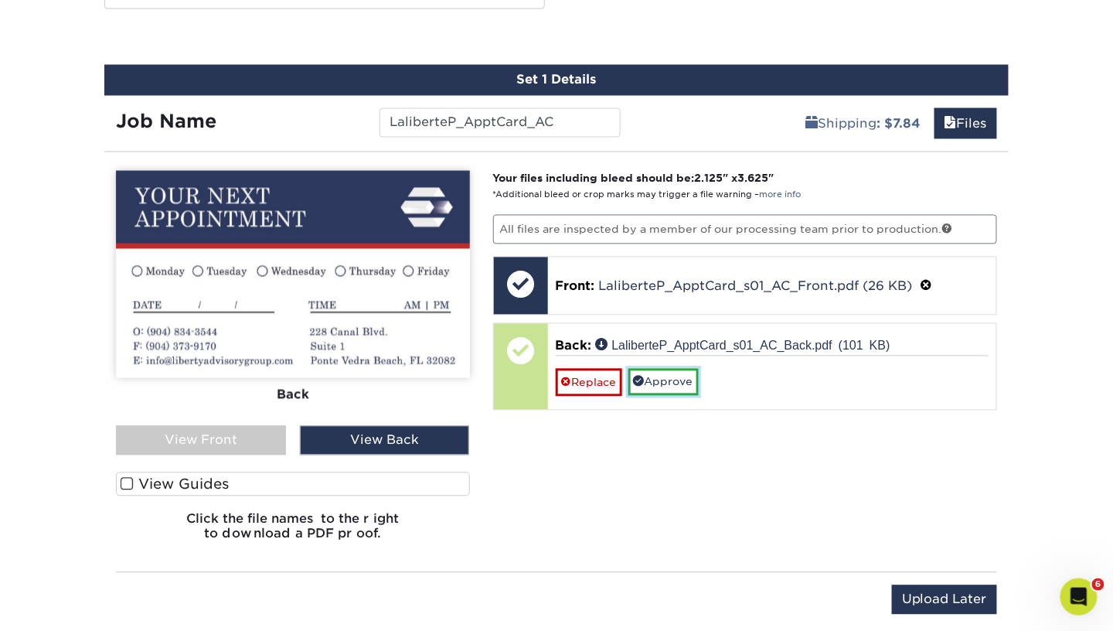
click at [646, 377] on link "Approve" at bounding box center [664, 382] width 70 height 26
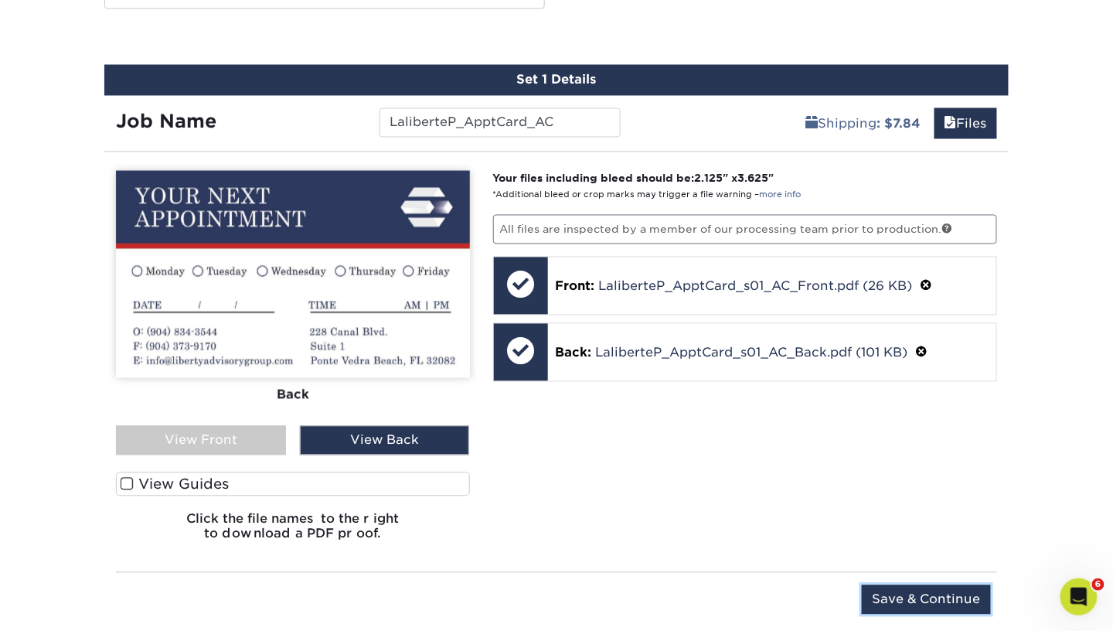
click at [926, 592] on input "Save & Continue" at bounding box center [926, 599] width 129 height 29
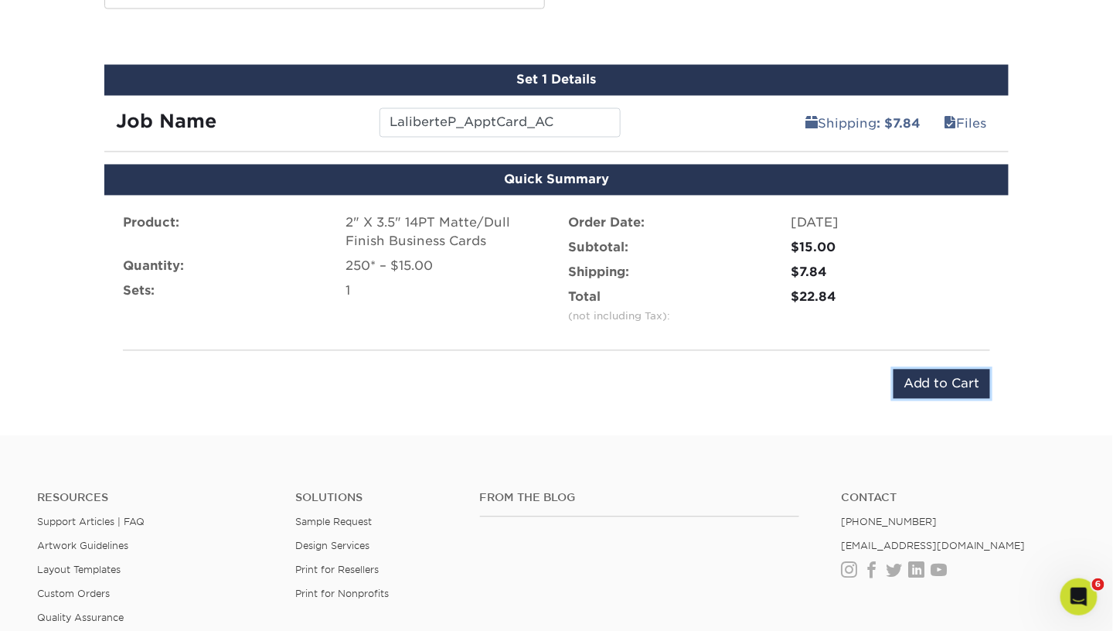
click at [906, 376] on input "Add to Cart" at bounding box center [942, 384] width 97 height 29
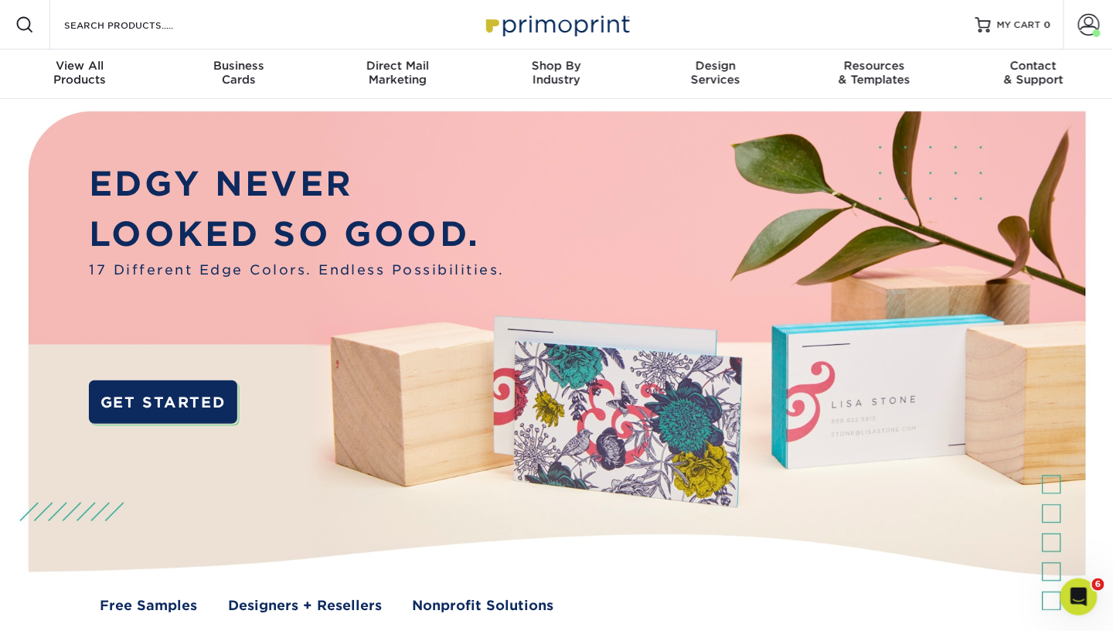
click at [1085, 36] on link "Account" at bounding box center [1088, 24] width 49 height 49
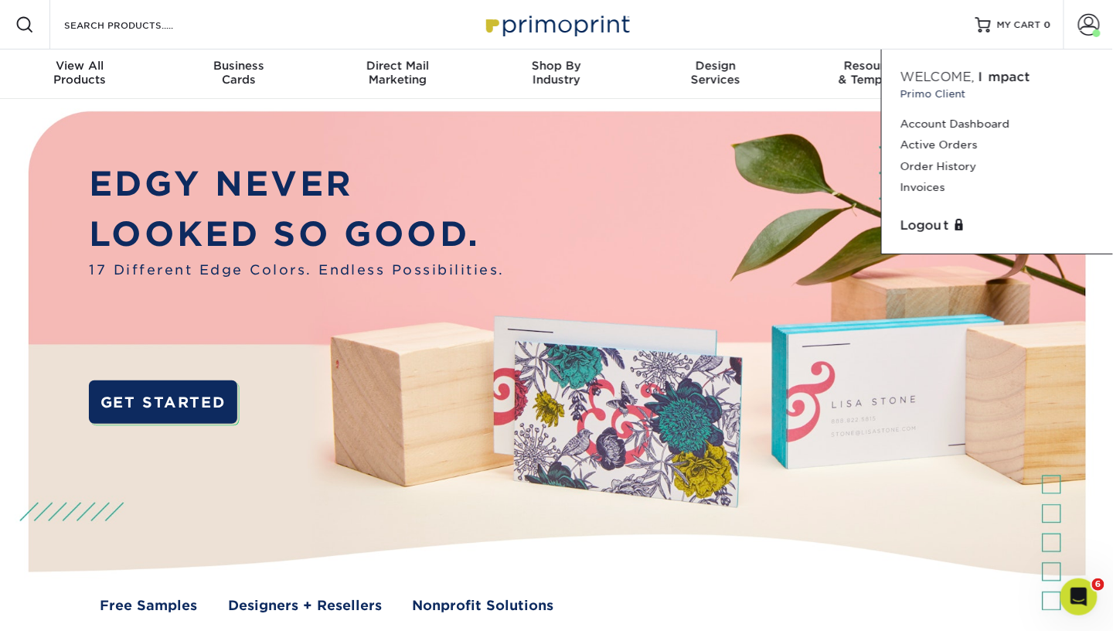
click at [948, 165] on link "Order History" at bounding box center [998, 166] width 194 height 21
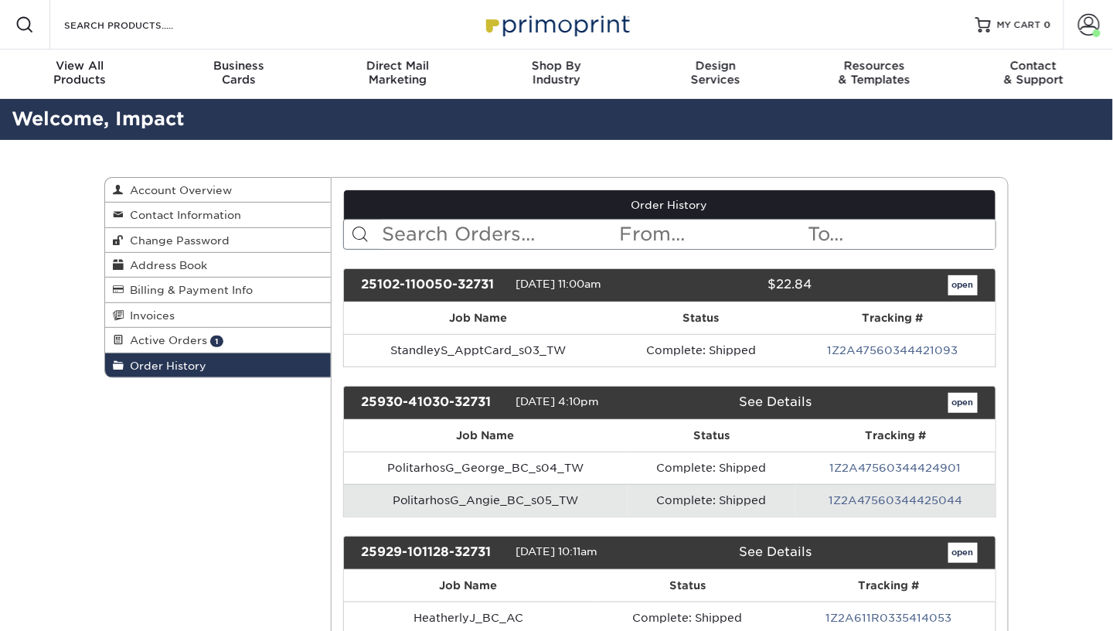
click at [753, 344] on td "Complete: Shipped" at bounding box center [701, 350] width 177 height 32
click at [967, 285] on link "open" at bounding box center [963, 285] width 29 height 20
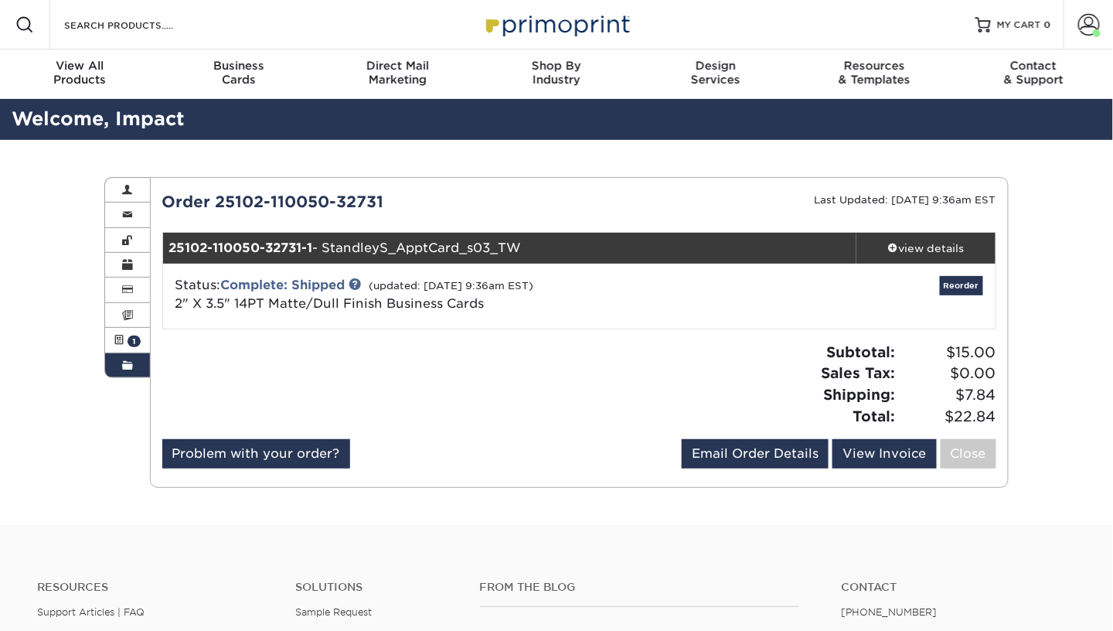
click at [932, 244] on div "view details" at bounding box center [926, 247] width 139 height 15
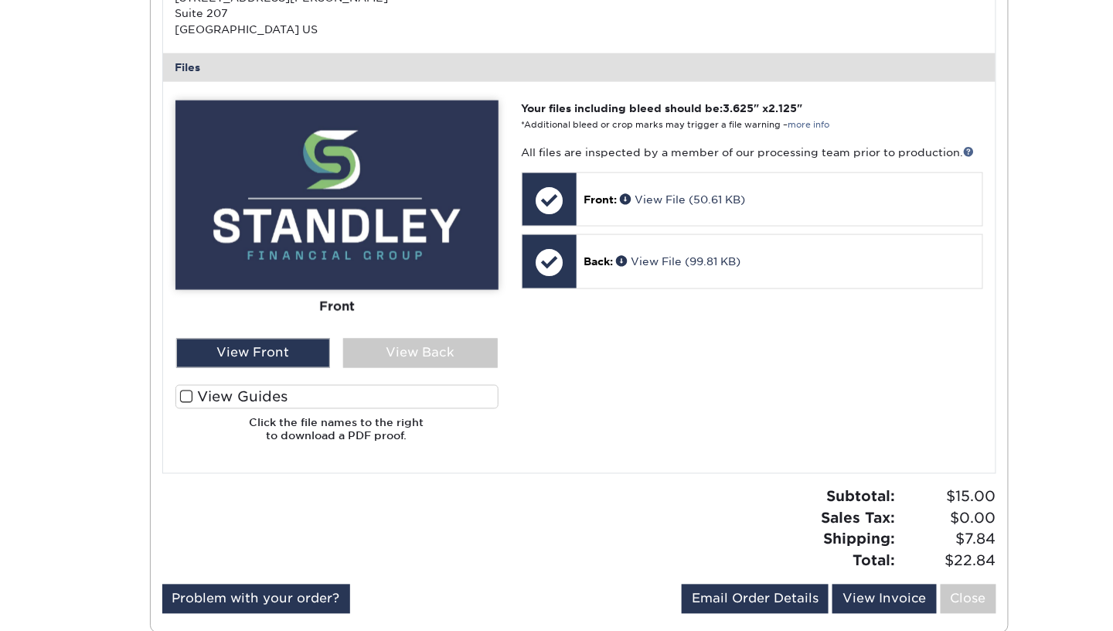
scroll to position [605, 0]
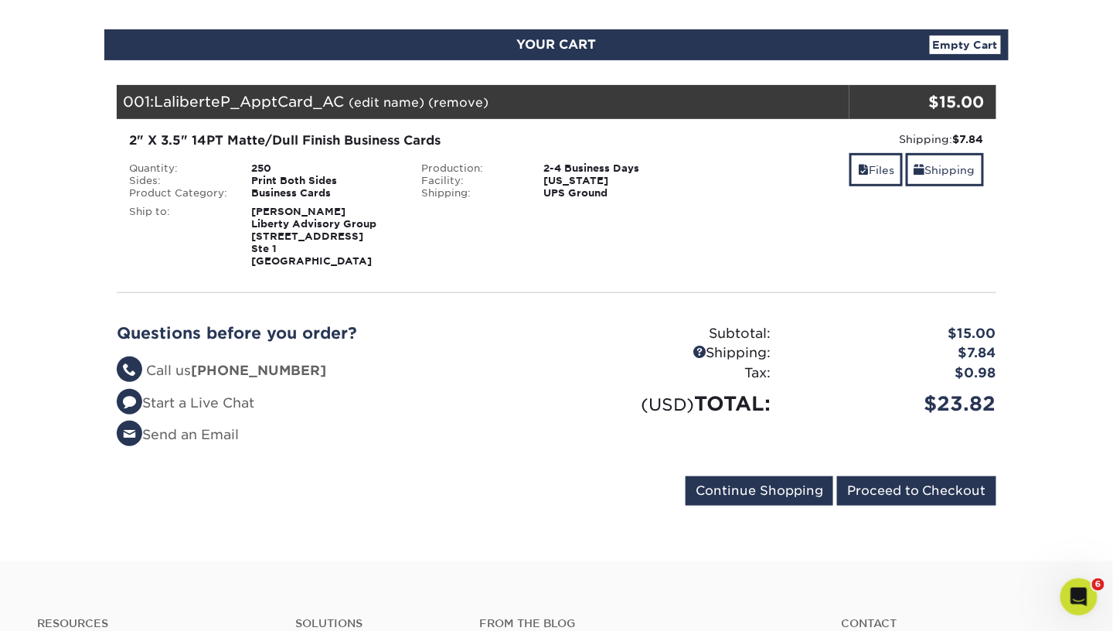
scroll to position [152, 0]
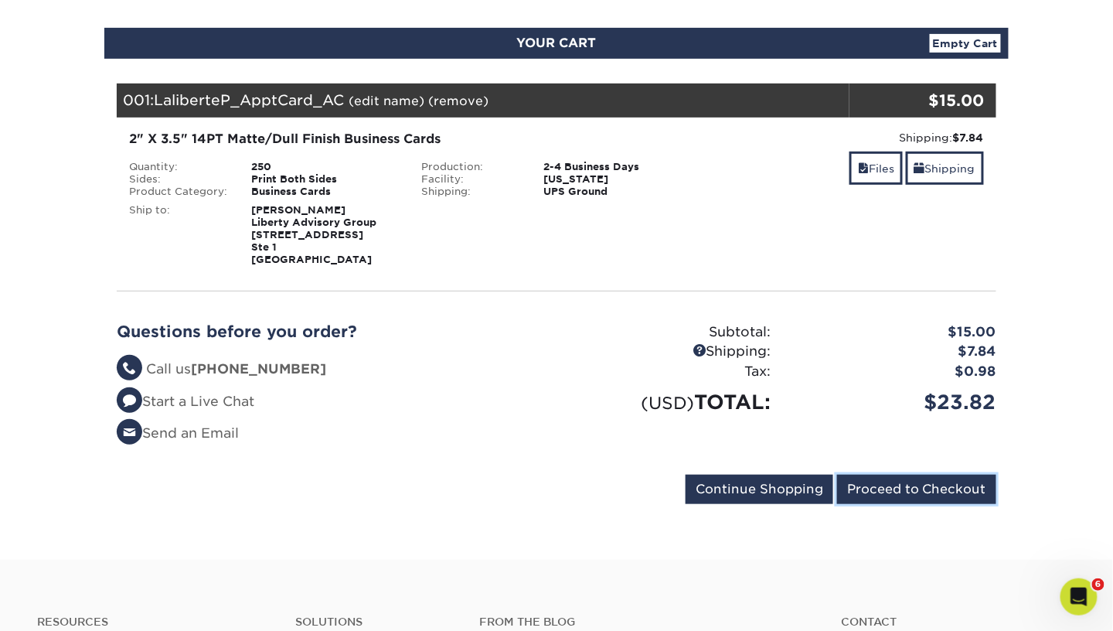
click at [923, 495] on input "Proceed to Checkout" at bounding box center [916, 489] width 159 height 29
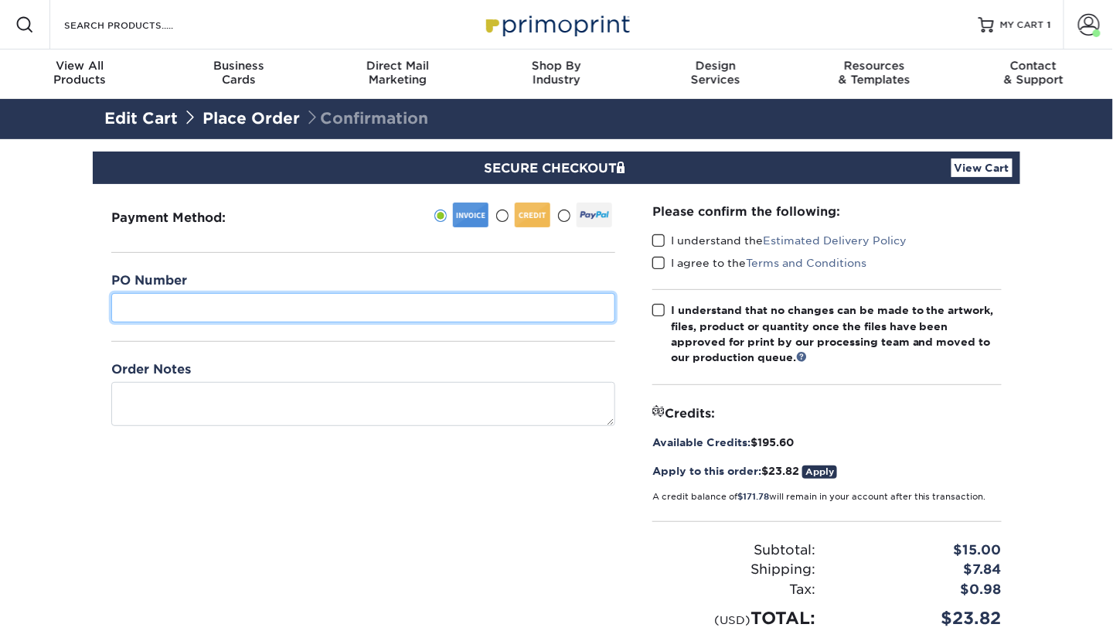
click at [487, 318] on input "text" at bounding box center [363, 307] width 504 height 29
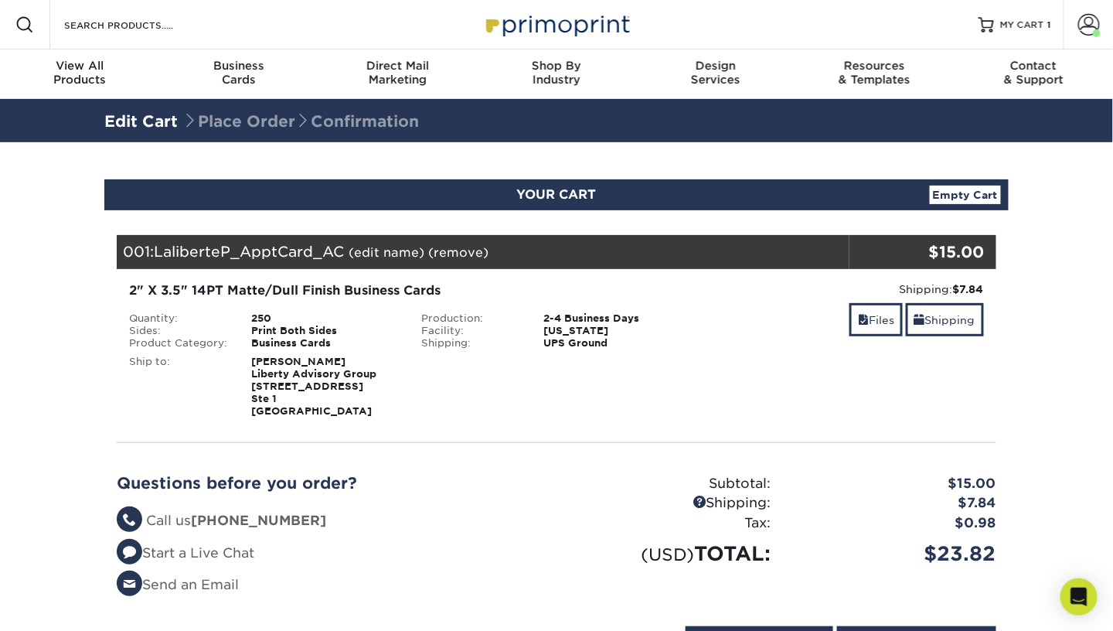
click at [383, 252] on link "(edit name)" at bounding box center [387, 252] width 76 height 15
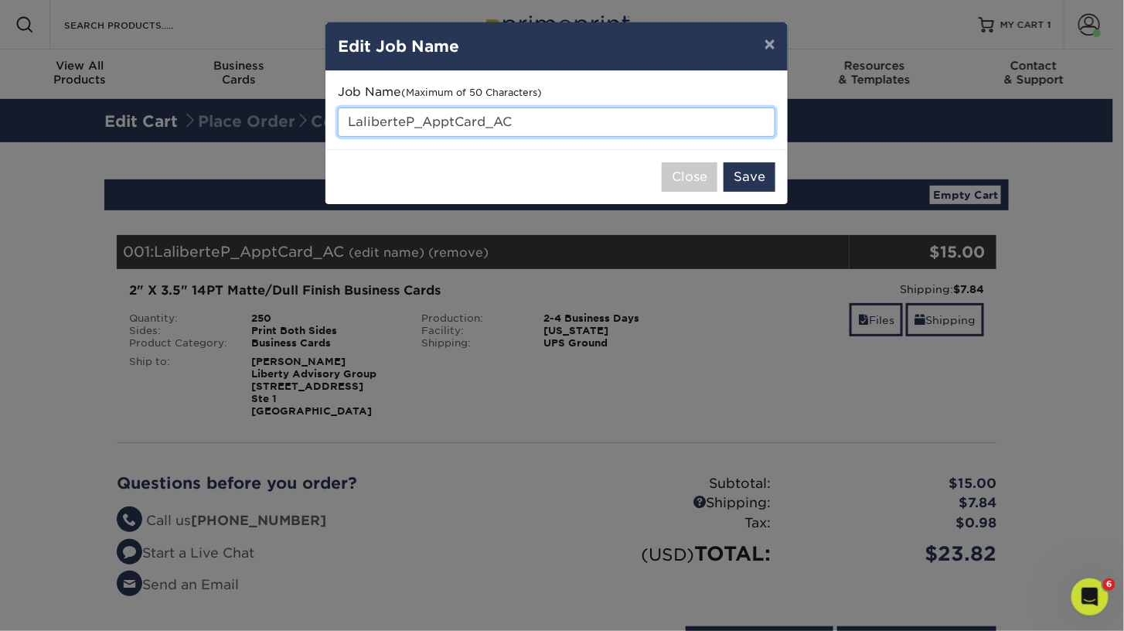
click at [492, 117] on input "LaliberteP_ApptCard_AC" at bounding box center [557, 121] width 438 height 29
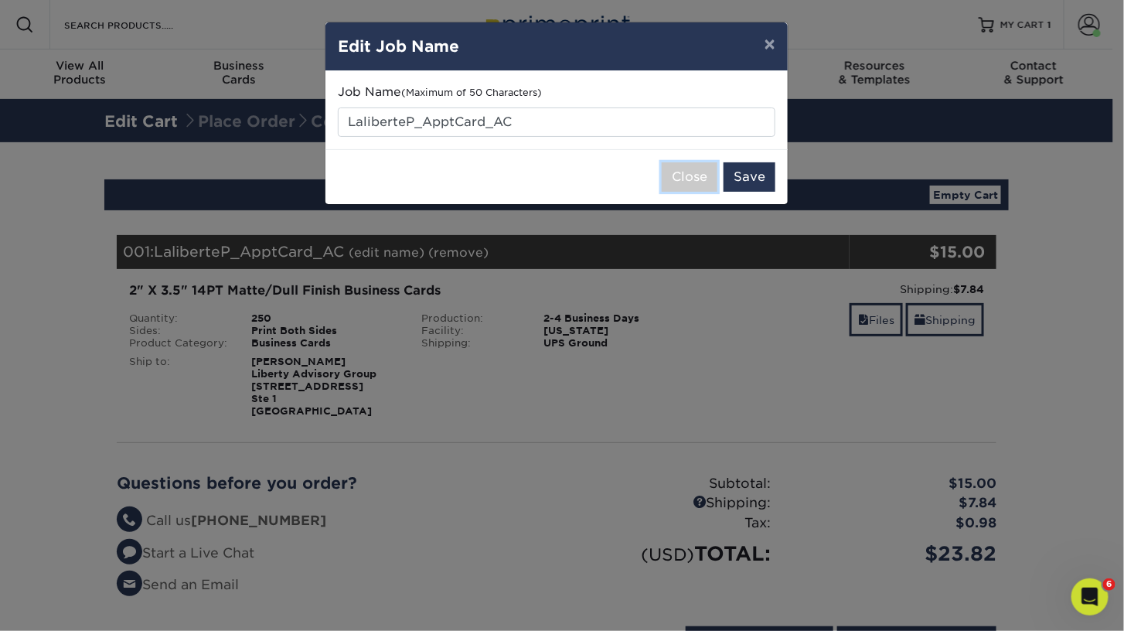
click at [695, 188] on button "Close" at bounding box center [690, 176] width 56 height 29
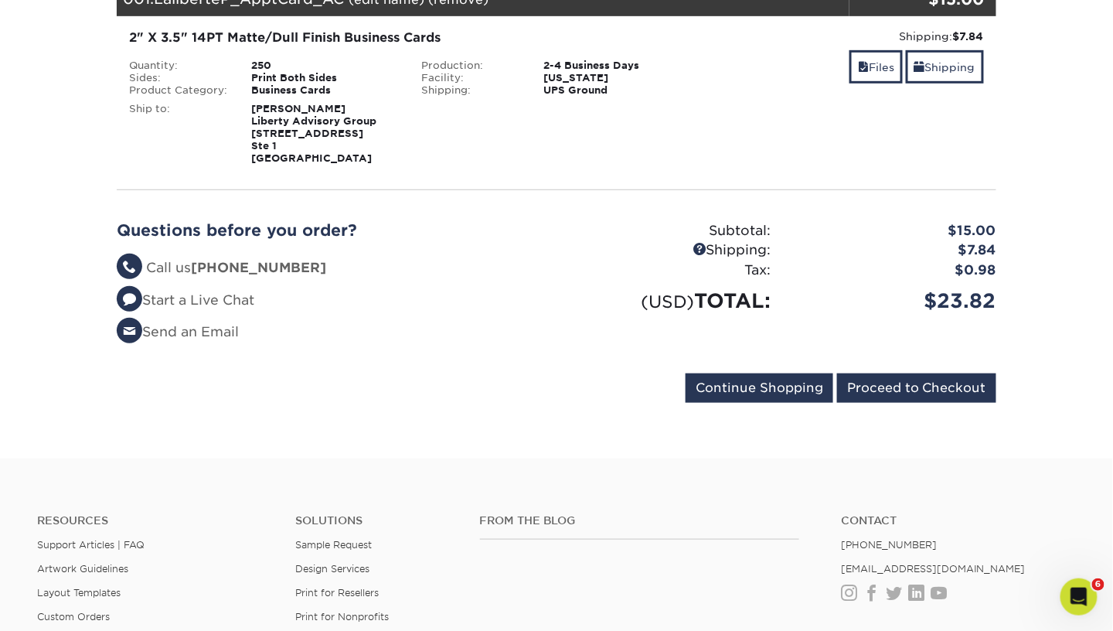
scroll to position [254, 0]
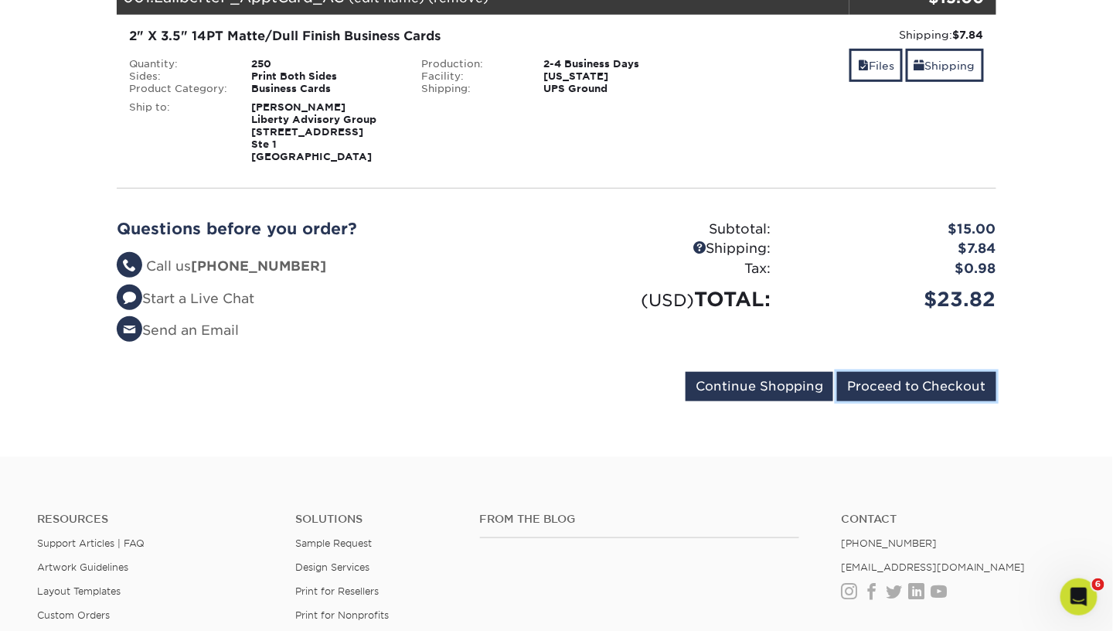
click at [924, 383] on input "Proceed to Checkout" at bounding box center [916, 386] width 159 height 29
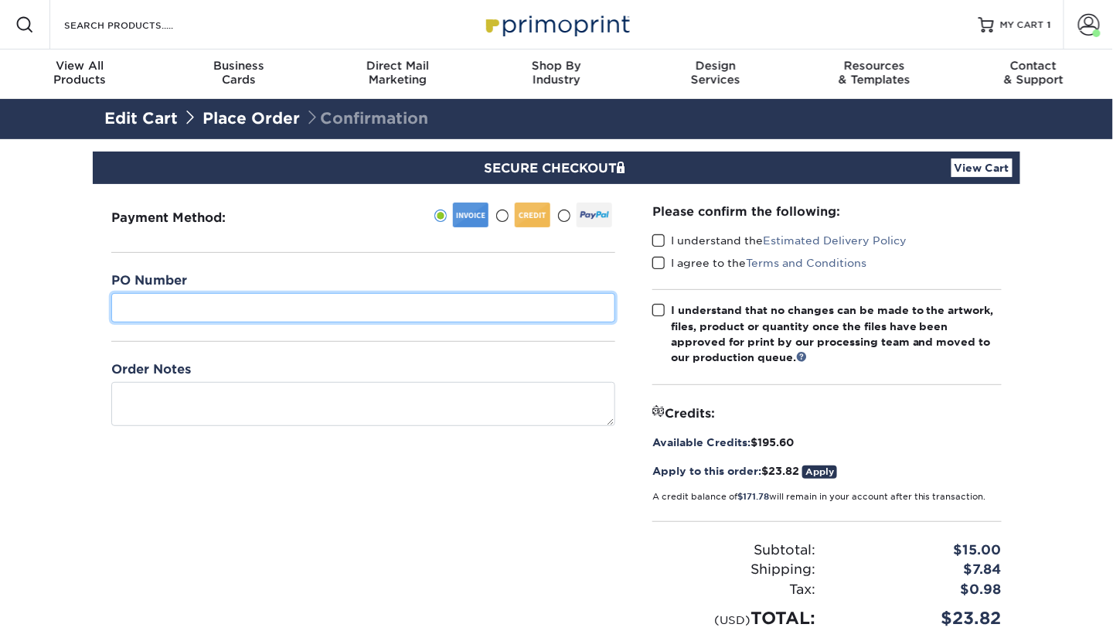
click at [288, 308] on input "text" at bounding box center [363, 307] width 504 height 29
paste input "LaliberteP_ApptCard_AC"
type input "LaliberteP_ApptCard_AC"
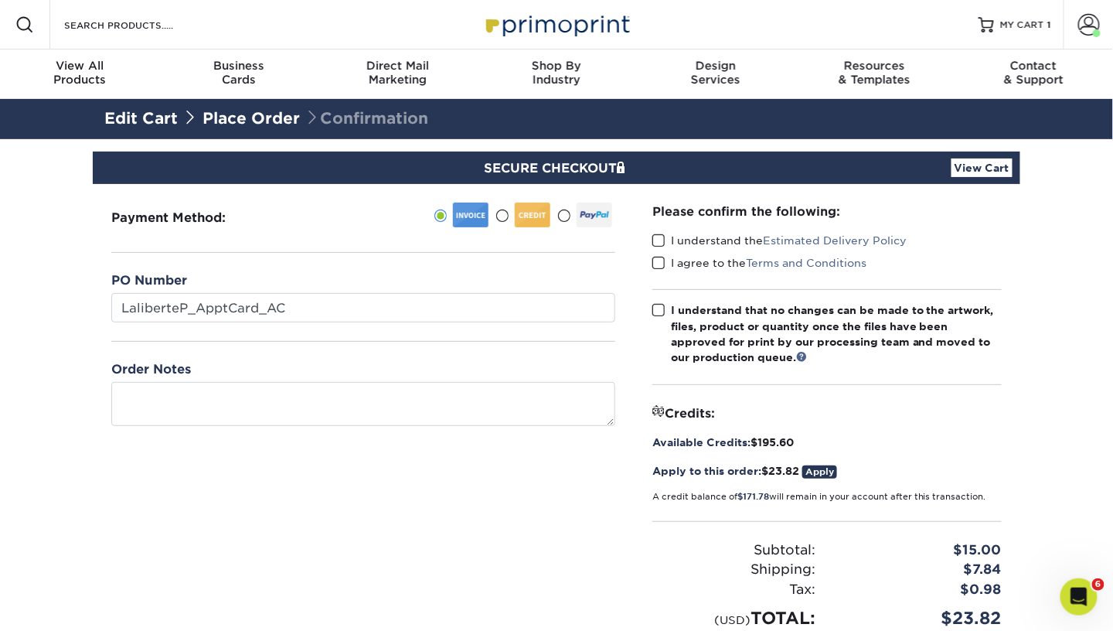
click at [659, 238] on span at bounding box center [659, 240] width 13 height 15
click at [0, 0] on input "I understand the Estimated Delivery Policy" at bounding box center [0, 0] width 0 height 0
click at [661, 260] on span at bounding box center [659, 263] width 13 height 15
click at [0, 0] on input "I agree to the Terms and Conditions" at bounding box center [0, 0] width 0 height 0
click at [663, 305] on span at bounding box center [659, 310] width 13 height 15
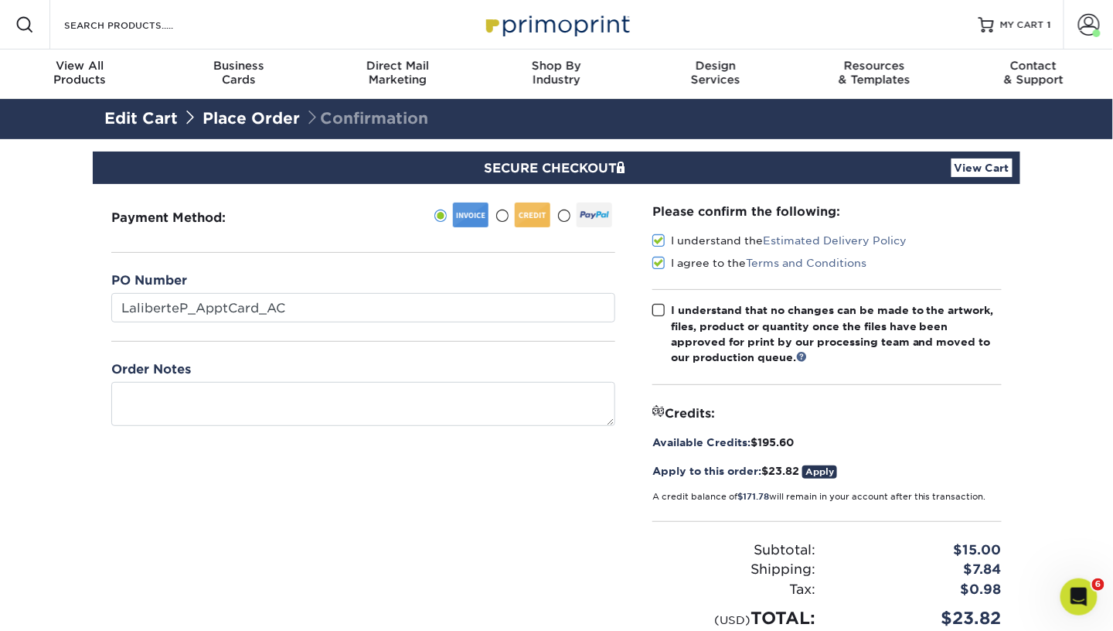
click at [0, 0] on input "I understand that no changes can be made to the artwork, files, product or quan…" at bounding box center [0, 0] width 0 height 0
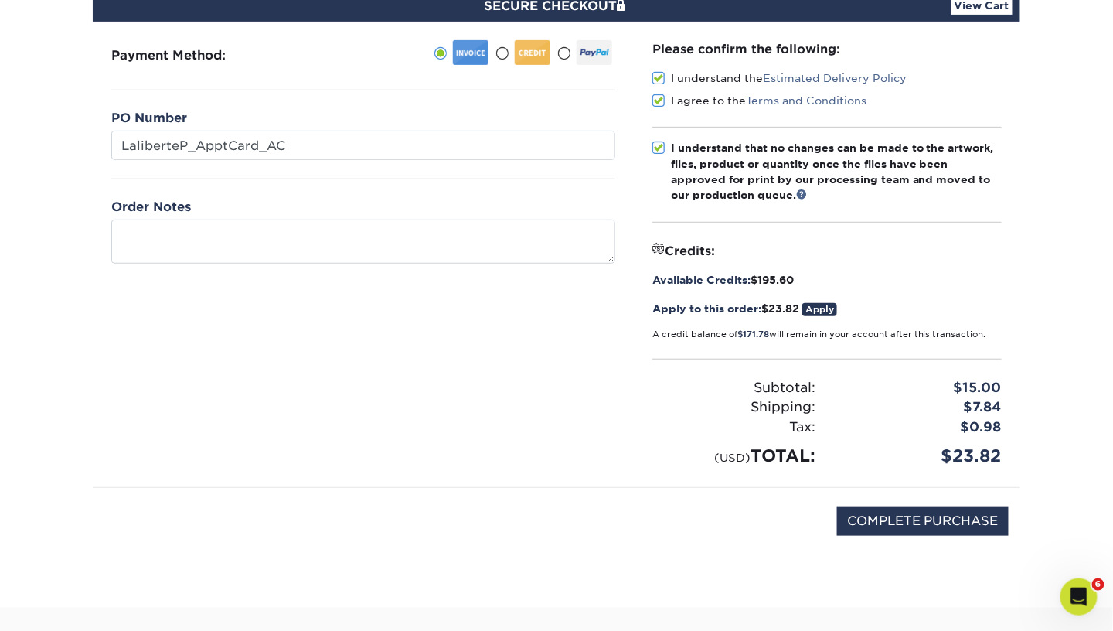
scroll to position [162, 0]
click at [887, 513] on input "COMPLETE PURCHASE" at bounding box center [923, 520] width 172 height 29
type input "PROCESSING, PLEASE WAIT..."
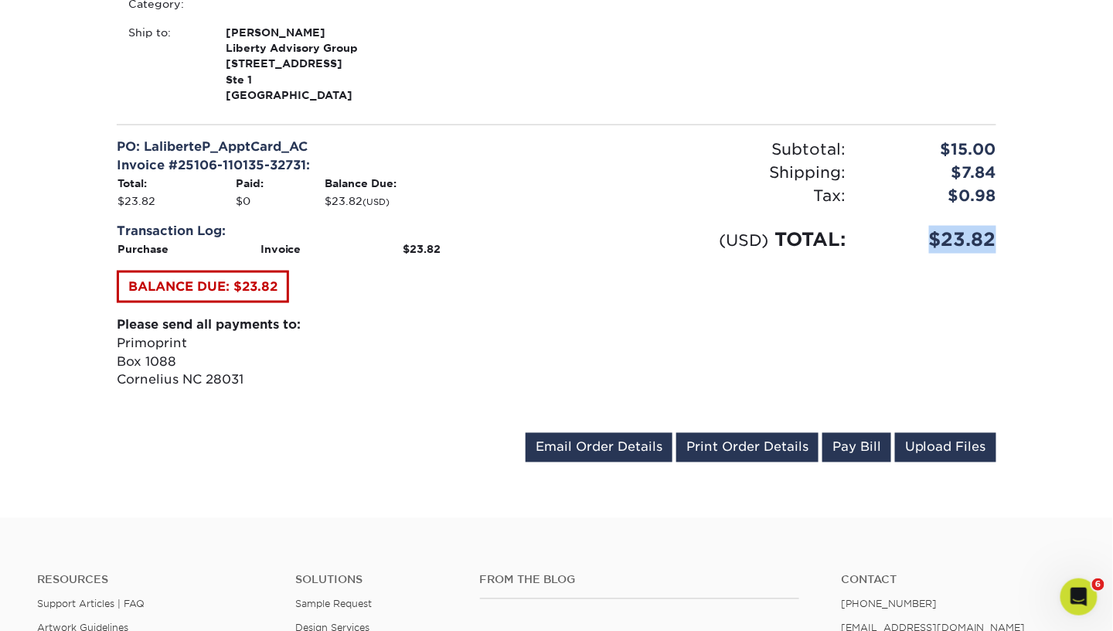
drag, startPoint x: 918, startPoint y: 234, endPoint x: 1021, endPoint y: 244, distance: 102.5
click at [1021, 244] on div "Your order has been placed! Order #: 25106-110135-32731 [DATE] 11:01am Go to My…" at bounding box center [556, 53] width 1113 height 929
copy div "$23.82"
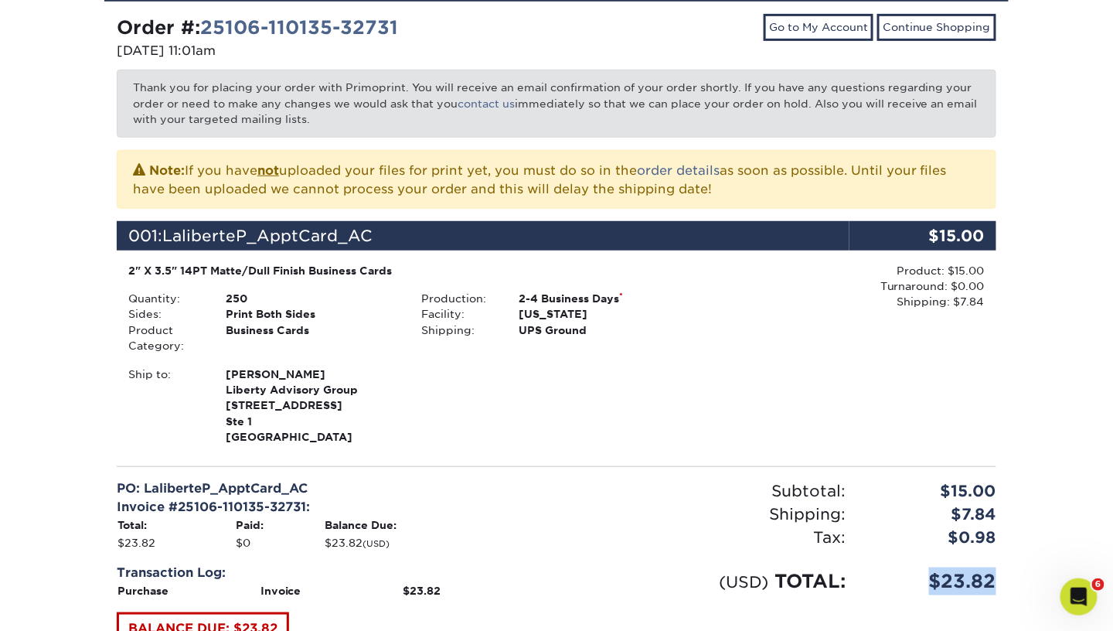
scroll to position [210, 0]
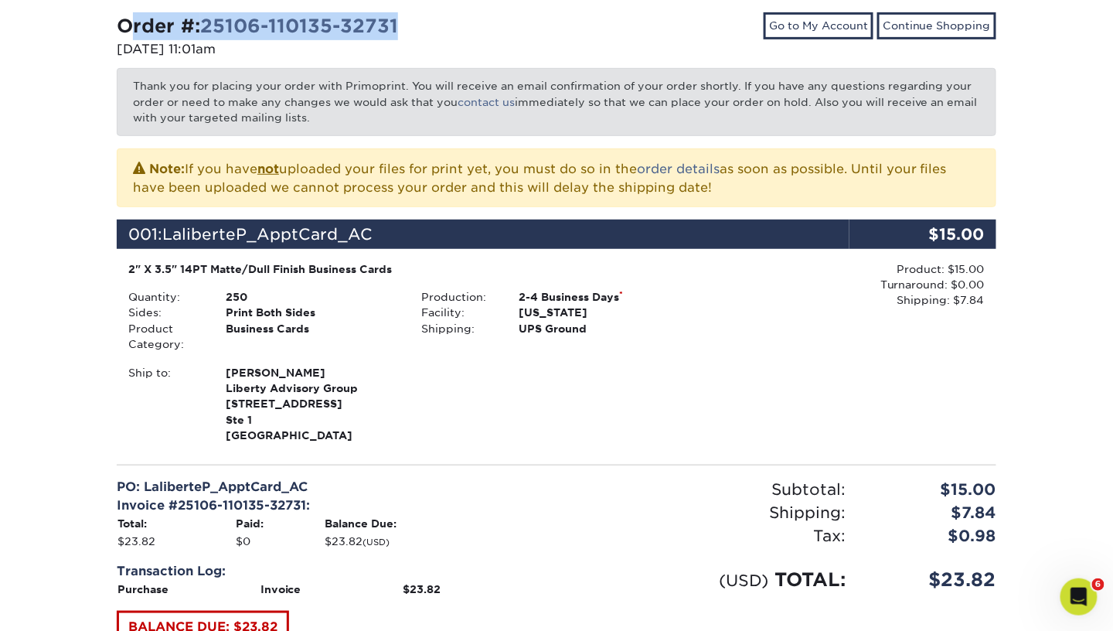
drag, startPoint x: 442, startPoint y: 26, endPoint x: 104, endPoint y: 28, distance: 337.9
click at [105, 28] on div "Order #: 25106-110135-32731 [DATE] 11:01am" at bounding box center [330, 36] width 451 height 49
copy strong "Order #: 25106-110135-32731"
click at [467, 39] on div "Order #: 25106-110135-32731" at bounding box center [331, 26] width 428 height 28
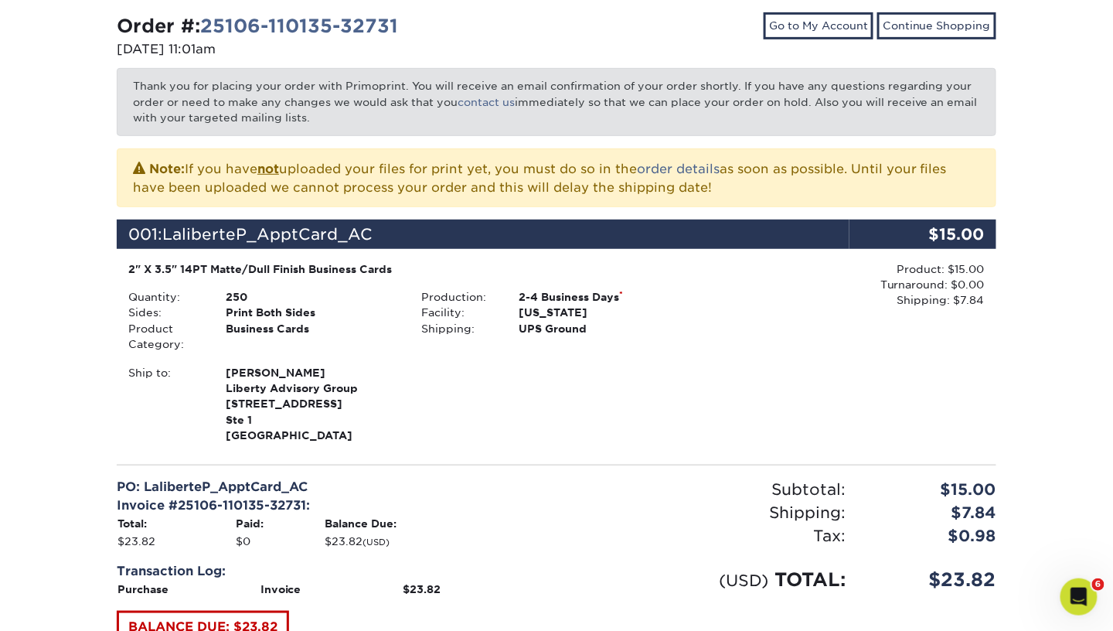
click at [360, 19] on link "25106-110135-32731" at bounding box center [299, 26] width 198 height 22
